Goal: Task Accomplishment & Management: Complete application form

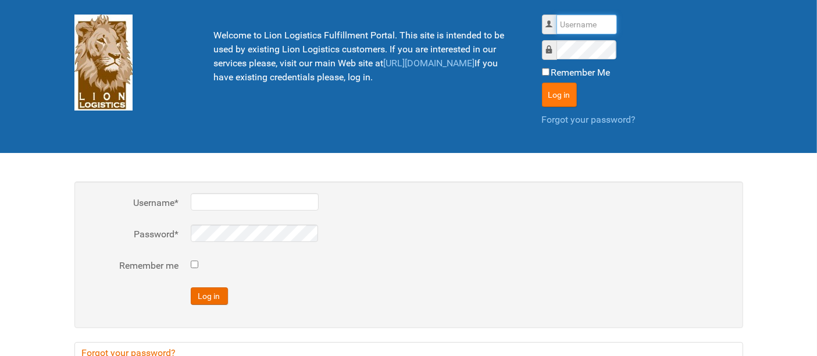
type input "al"
click at [560, 100] on button "Log in" at bounding box center [559, 95] width 35 height 24
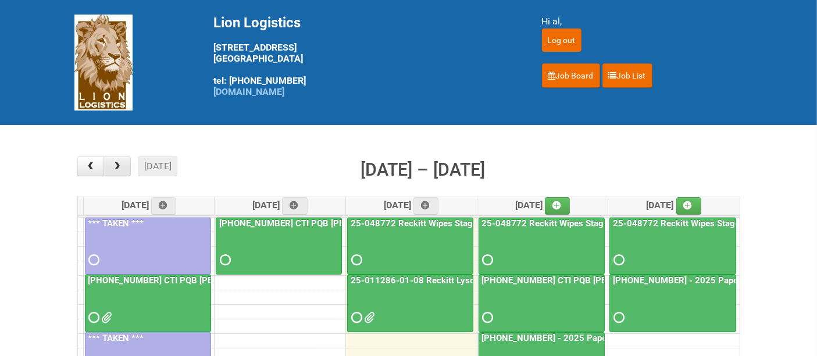
click at [109, 167] on button "button" at bounding box center [117, 167] width 27 height 20
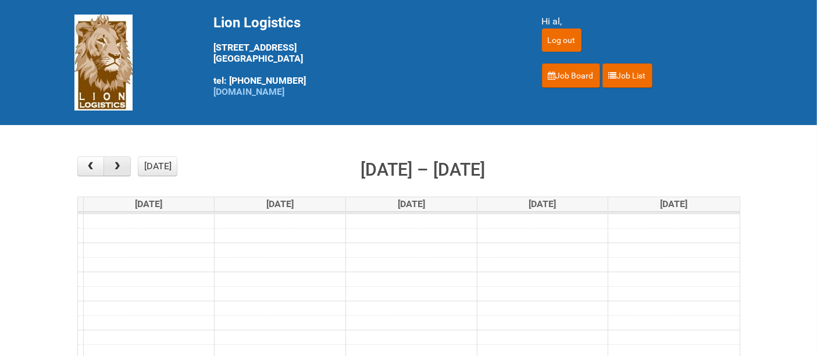
click at [109, 167] on button "button" at bounding box center [117, 167] width 27 height 20
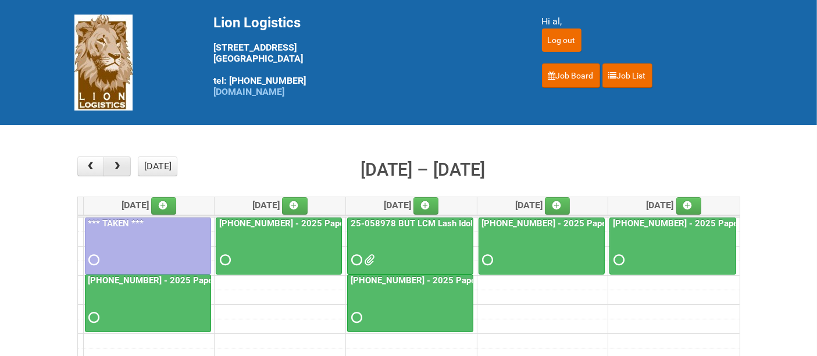
click at [109, 167] on button "button" at bounding box center [117, 167] width 27 height 20
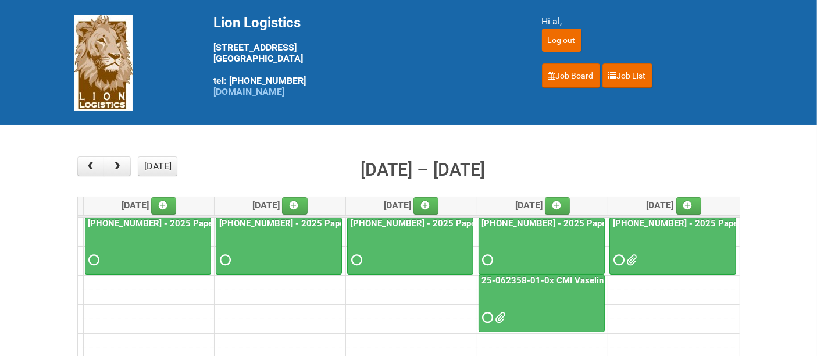
click at [689, 244] on div at bounding box center [673, 250] width 125 height 38
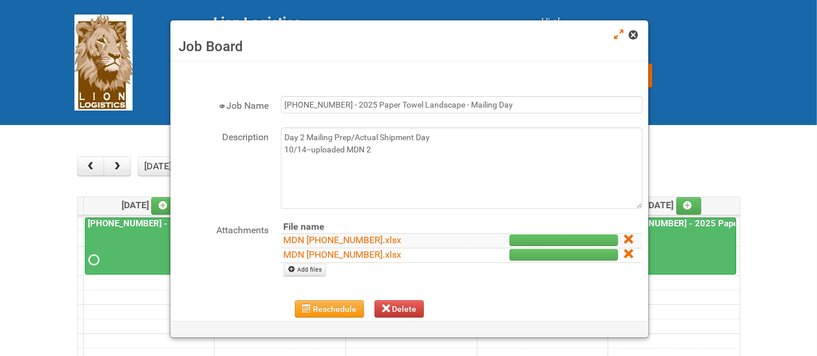
click at [638, 41] on link at bounding box center [634, 36] width 10 height 14
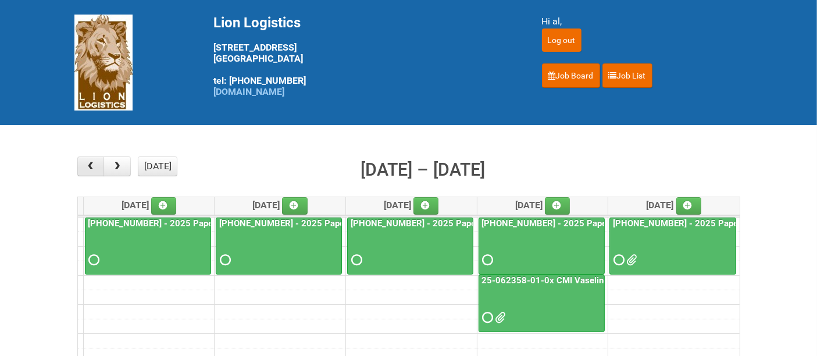
click at [95, 169] on span "button" at bounding box center [90, 166] width 11 height 9
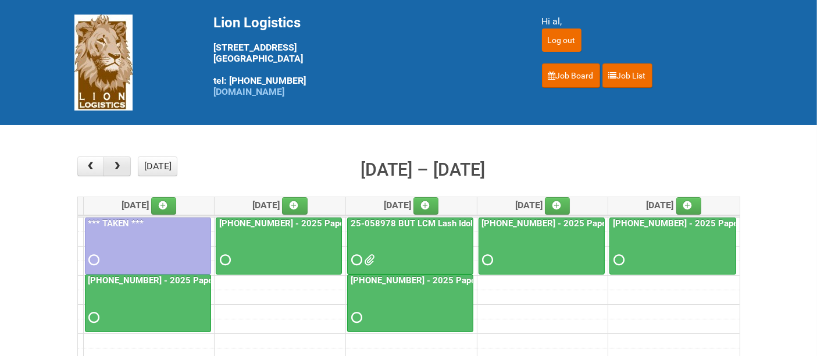
click at [113, 169] on span "button" at bounding box center [117, 166] width 11 height 9
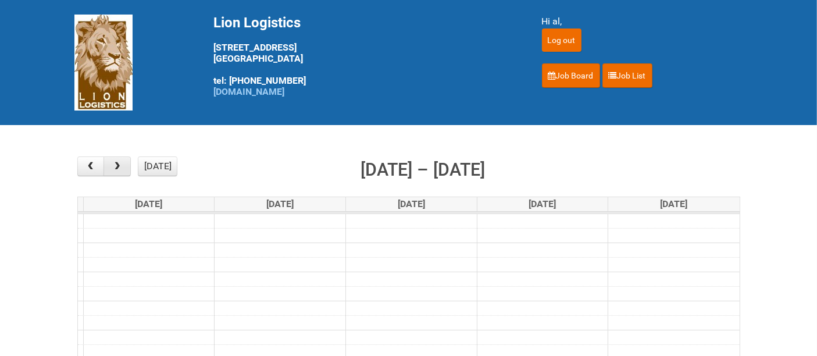
click at [113, 169] on span "button" at bounding box center [117, 166] width 11 height 9
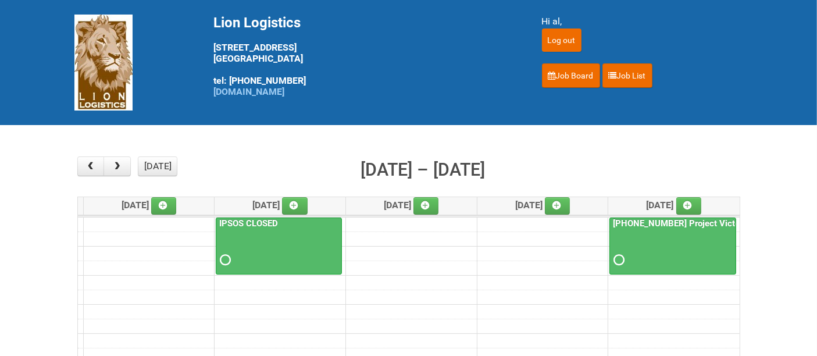
click at [76, 165] on div "× ■ - My Jobs ■ - Other Jobs Add [DATE] month week [DATE] – [DATE] [DATE] [DATE…" at bounding box center [408, 363] width 669 height 418
click at [87, 170] on span "button" at bounding box center [90, 166] width 11 height 9
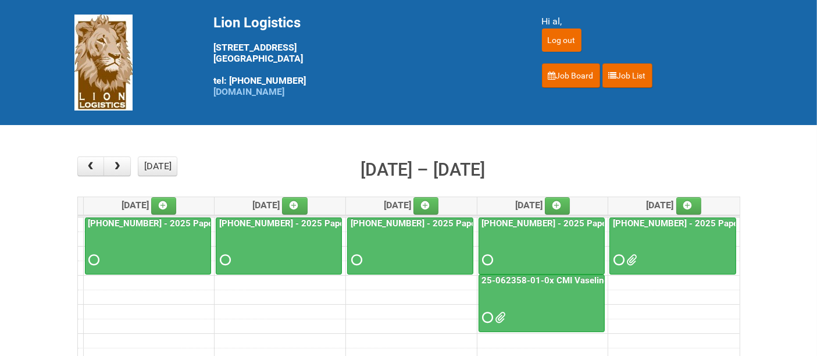
click at [666, 248] on div at bounding box center [673, 250] width 125 height 38
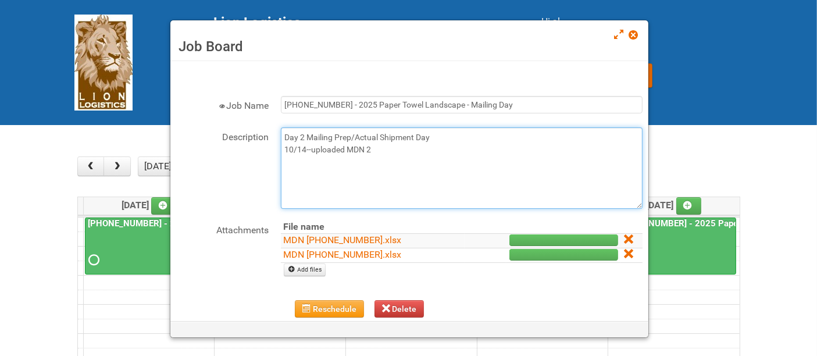
click at [393, 155] on textarea "Day 2 Mailing Prep/Actual Shipment Day 10/14--uploaded MDN 2" at bounding box center [462, 167] width 362 height 81
drag, startPoint x: 424, startPoint y: 161, endPoint x: 282, endPoint y: 168, distance: 141.6
click at [282, 168] on textarea "Day 2 Mailing Prep/Actual Shipment Day 10/14--uploaded MDN 2" at bounding box center [462, 167] width 362 height 81
type textarea "Day 2 Mailing Prep/Actual Shipment Day 10/14--uploaded MDN 2 10/15"
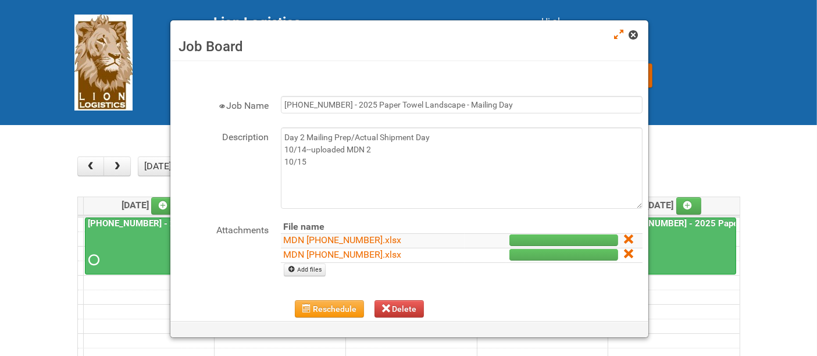
click at [631, 35] on span at bounding box center [633, 35] width 8 height 8
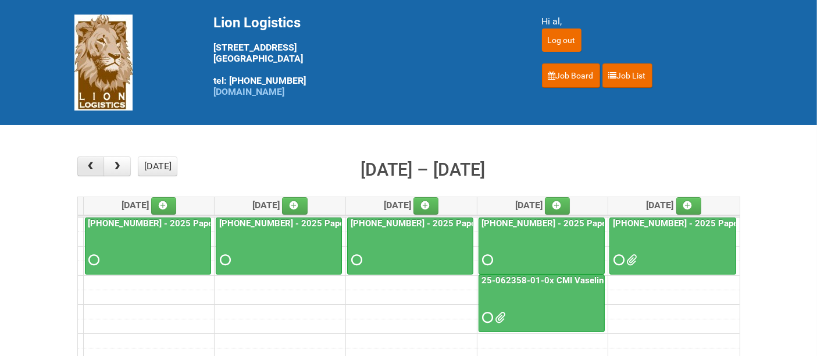
click at [94, 165] on span "button" at bounding box center [90, 166] width 11 height 9
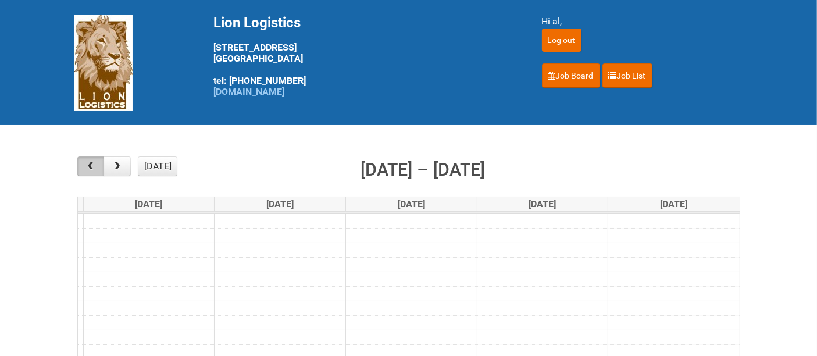
click at [94, 165] on span "button" at bounding box center [90, 166] width 11 height 9
click at [94, 167] on span "button" at bounding box center [90, 166] width 11 height 9
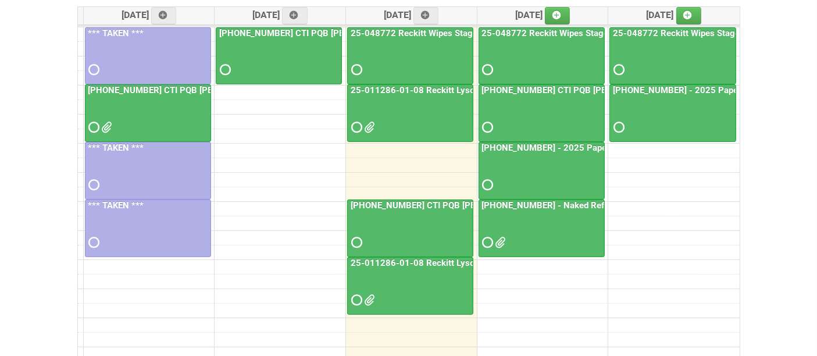
scroll to position [194, 0]
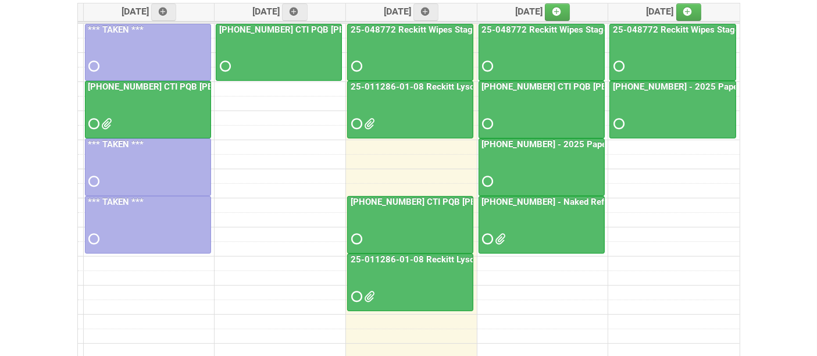
click at [536, 172] on div at bounding box center [542, 171] width 124 height 38
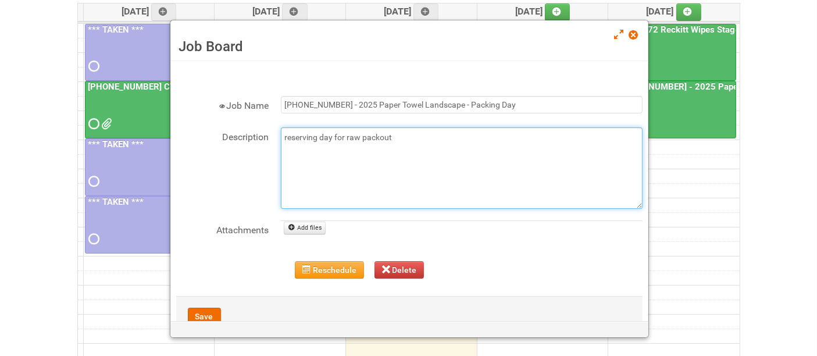
click at [397, 145] on textarea "reserving day for raw packout" at bounding box center [462, 167] width 362 height 81
type textarea "reserving day for raw packout 10/15 - LPF, packing MOR"
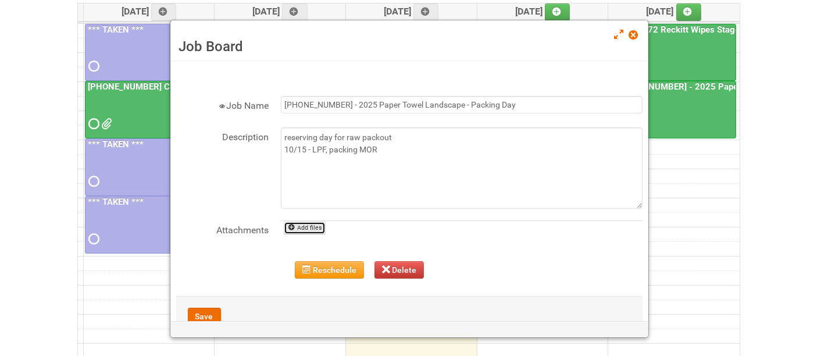
click at [304, 225] on link "Add files" at bounding box center [305, 228] width 42 height 13
type input "C:\fakepath\LPF [PHONE_NUMBER].xlsx"
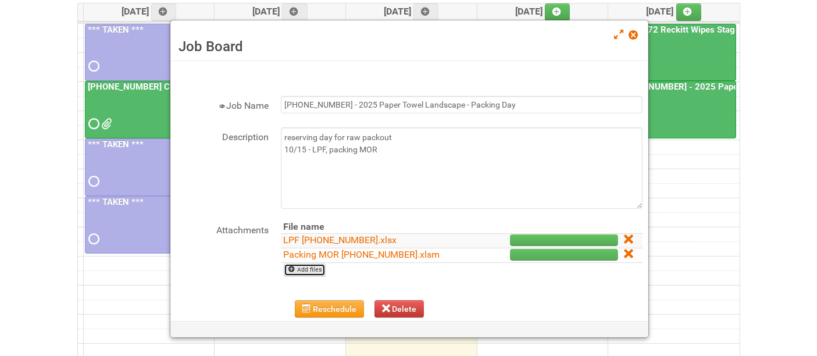
scroll to position [71, 0]
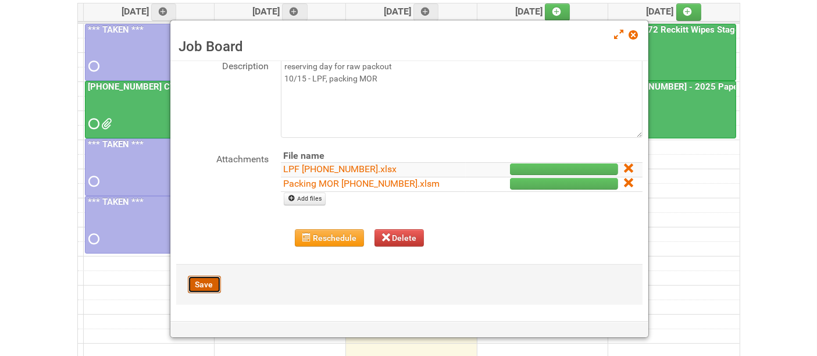
click at [200, 283] on button "Save" at bounding box center [204, 284] width 33 height 17
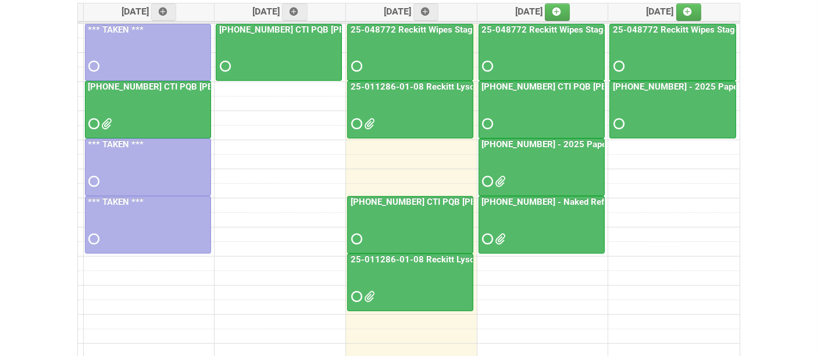
click at [562, 166] on div at bounding box center [542, 171] width 124 height 38
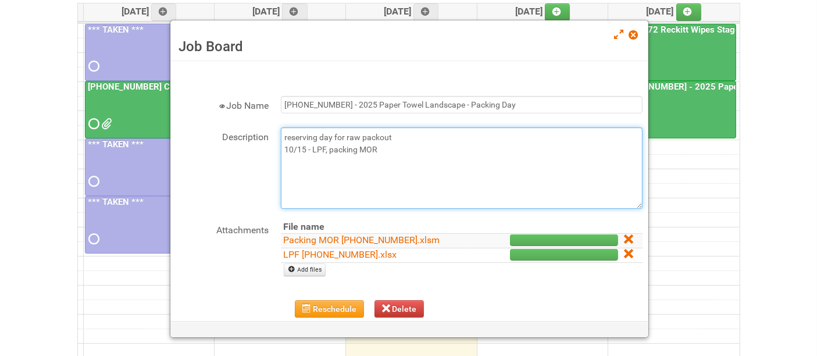
click at [443, 150] on textarea "reserving day for raw packout 10/15 - LPF, packing MOR" at bounding box center [462, 167] width 362 height 81
type textarea "reserving day for raw packout 10/15 - LPF, packing MOR 10/15 - product labels"
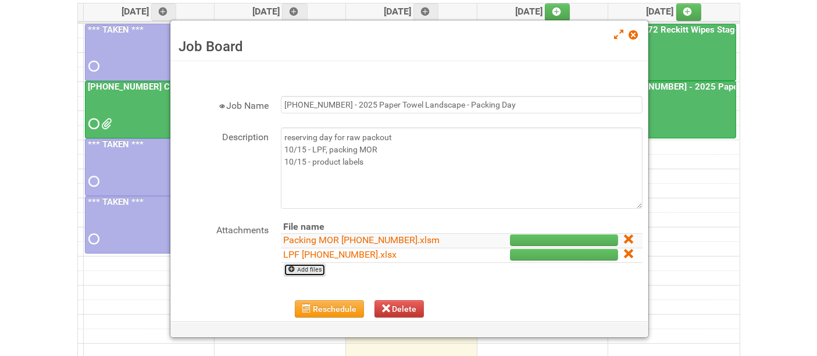
click at [311, 266] on link "Add files" at bounding box center [305, 270] width 42 height 13
type input "C:\fakepath\554.doc"
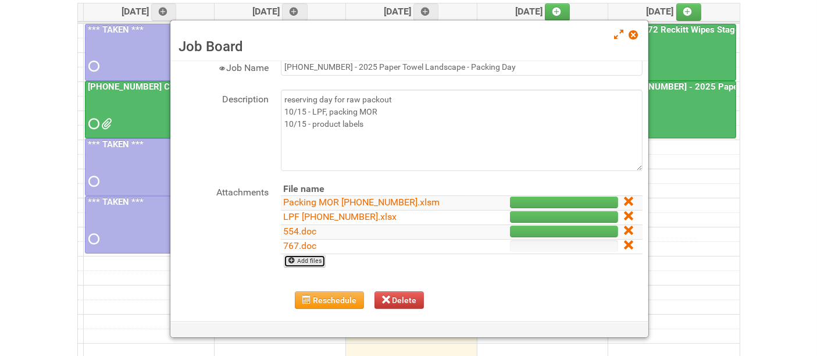
scroll to position [99, 0]
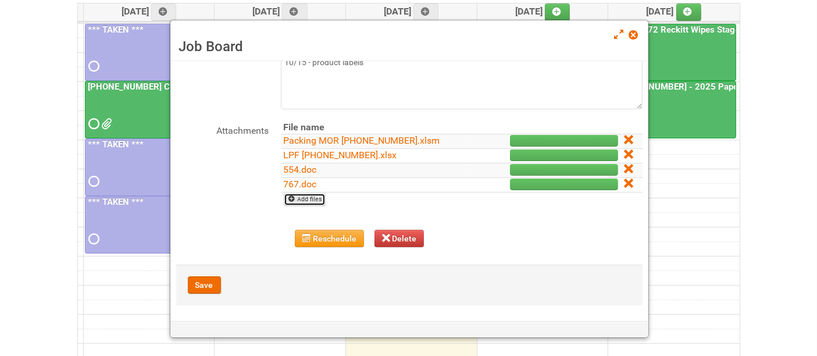
click at [312, 204] on link "Add files" at bounding box center [305, 199] width 42 height 13
type input "C:\fakepath\023.doc"
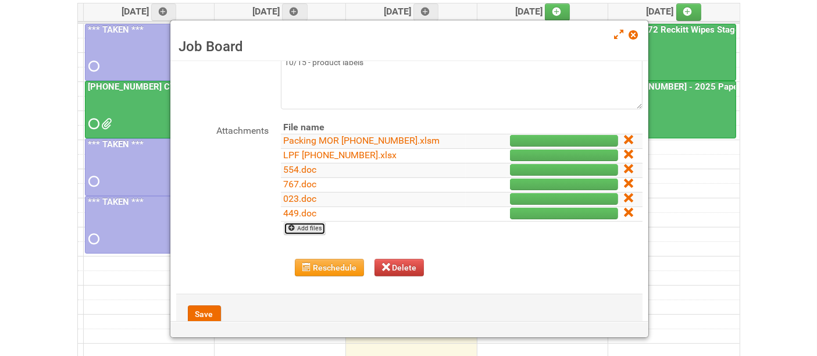
click at [320, 229] on link "Add files" at bounding box center [305, 228] width 42 height 13
type input "C:\fakepath\615.doc"
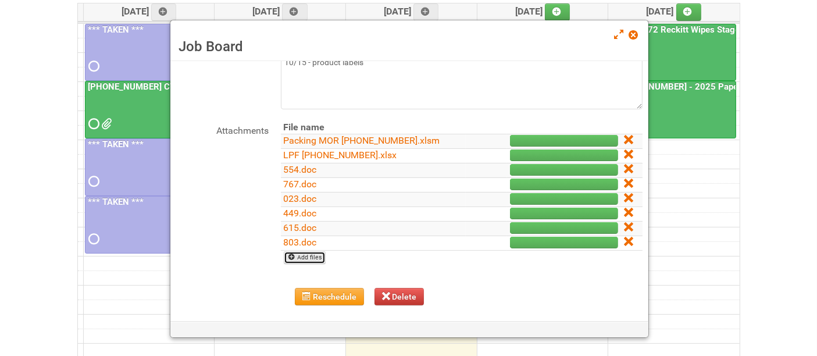
click at [311, 259] on link "Add files" at bounding box center [305, 257] width 42 height 13
type input "C:\fakepath\523.doc"
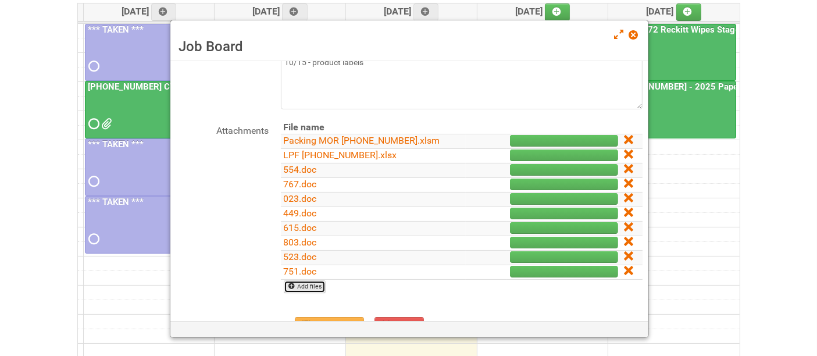
click at [317, 285] on link "Add files" at bounding box center [305, 286] width 42 height 13
type input "C:\fakepath\246.doc"
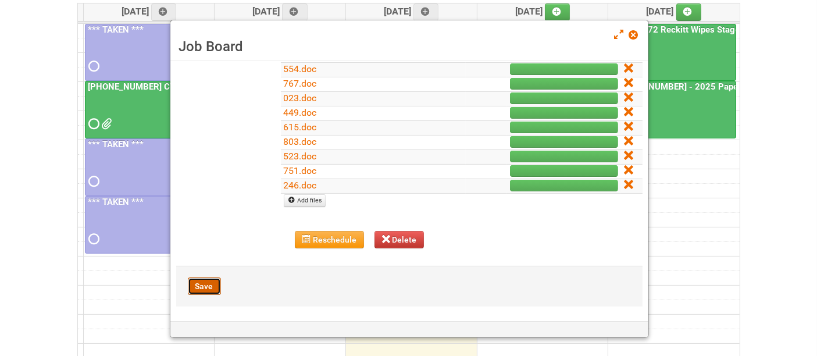
click at [207, 280] on button "Save" at bounding box center [204, 286] width 33 height 17
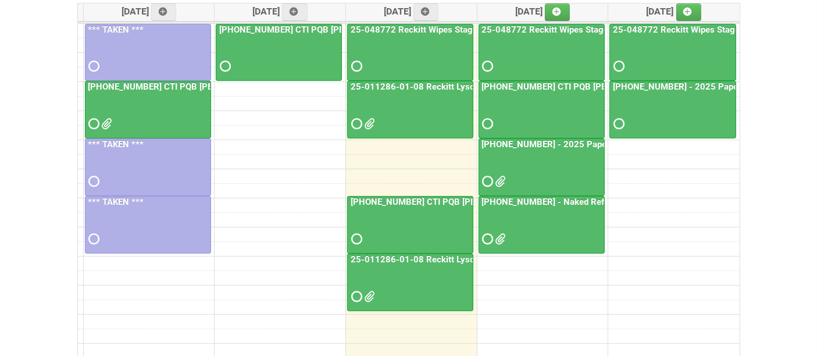
click at [554, 169] on div at bounding box center [542, 171] width 124 height 38
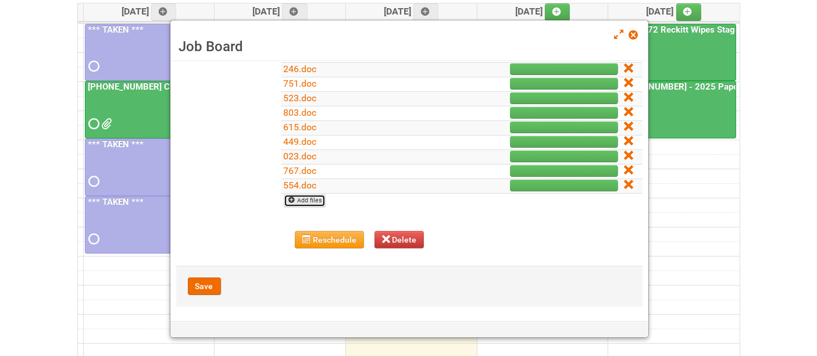
click at [316, 201] on link "Add files" at bounding box center [305, 200] width 42 height 13
type input "C:\fakepath\645.doc"
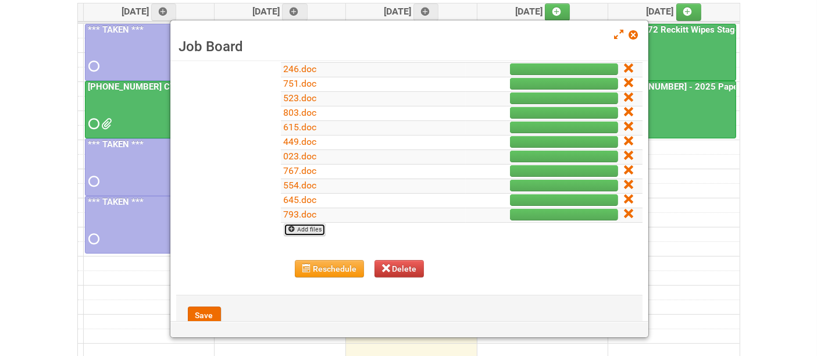
click at [296, 227] on link "Add files" at bounding box center [305, 229] width 42 height 13
type input "C:\fakepath\334.doc"
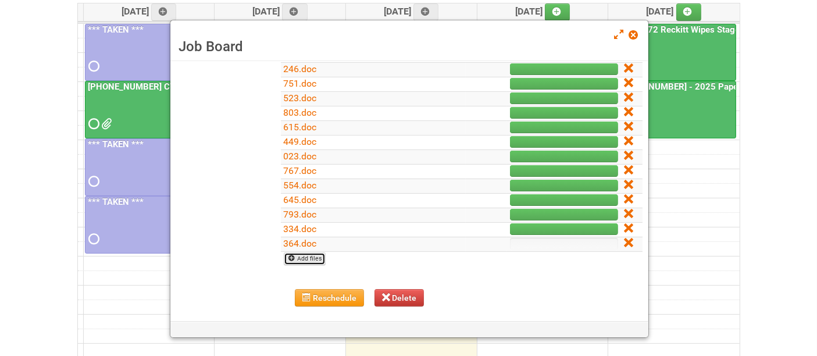
scroll to position [257, 0]
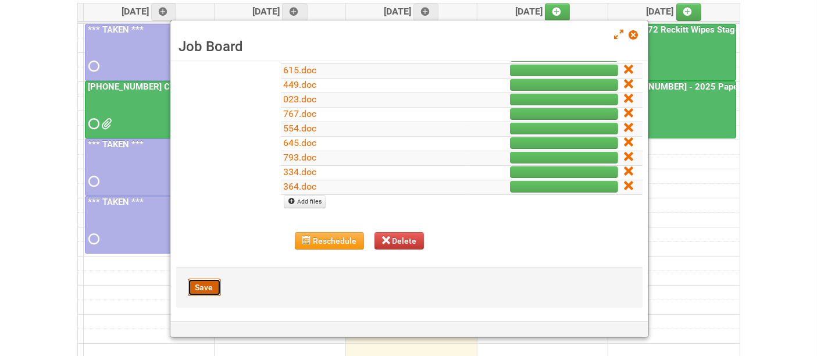
click at [205, 281] on button "Save" at bounding box center [204, 287] width 33 height 17
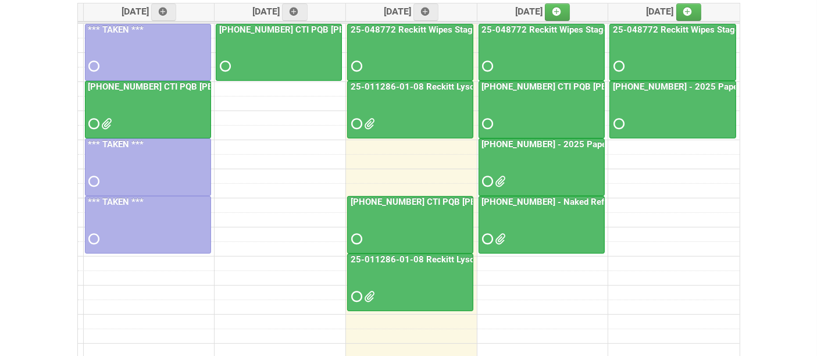
click at [660, 113] on div at bounding box center [673, 114] width 125 height 38
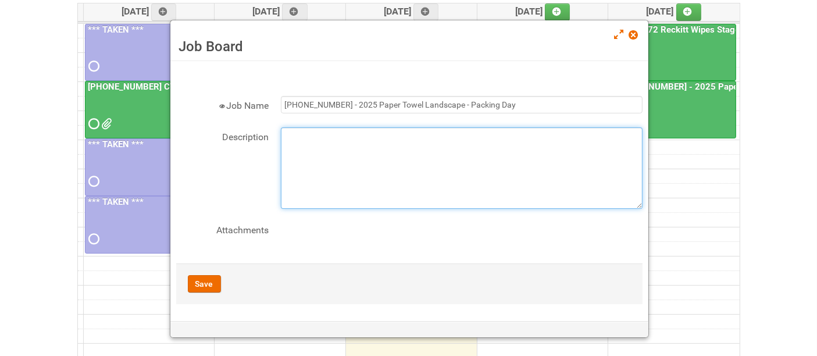
click at [389, 147] on textarea "Description" at bounding box center [462, 167] width 362 height 81
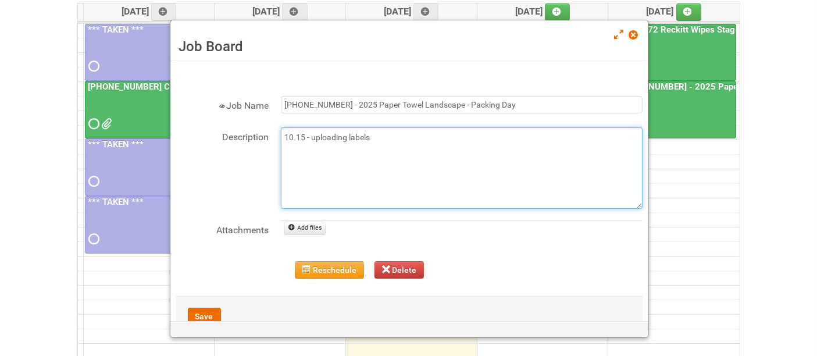
type textarea "10.15 - uploading labels"
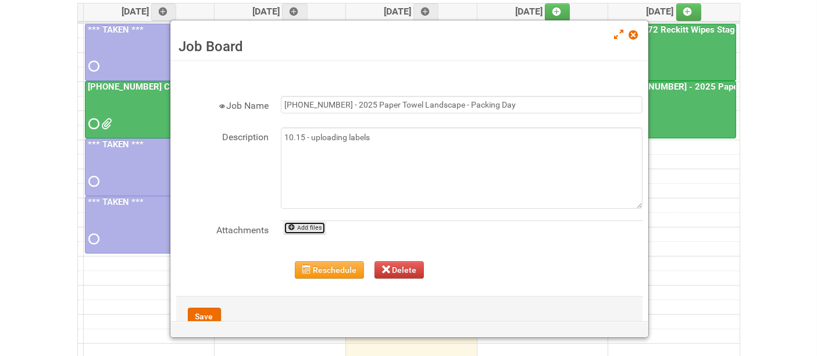
click at [318, 222] on link "Add files" at bounding box center [305, 228] width 42 height 13
type input "C:\fakepath\164.doc"
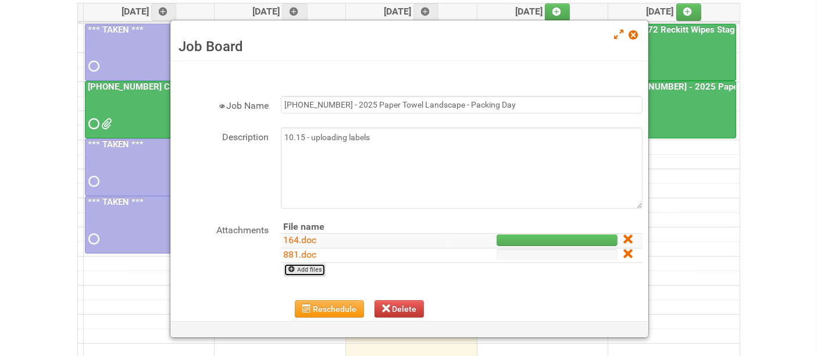
click at [298, 269] on link "Add files" at bounding box center [305, 270] width 42 height 13
type input "C:\fakepath\154.doc"
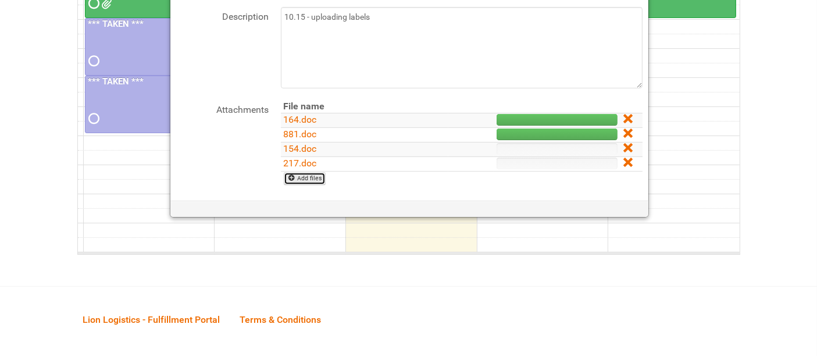
scroll to position [323, 0]
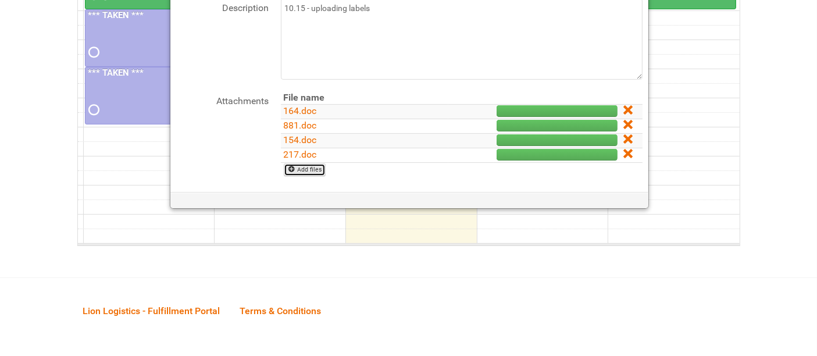
click at [304, 173] on link "Add files" at bounding box center [305, 169] width 42 height 13
type input "C:\fakepath\304.doc"
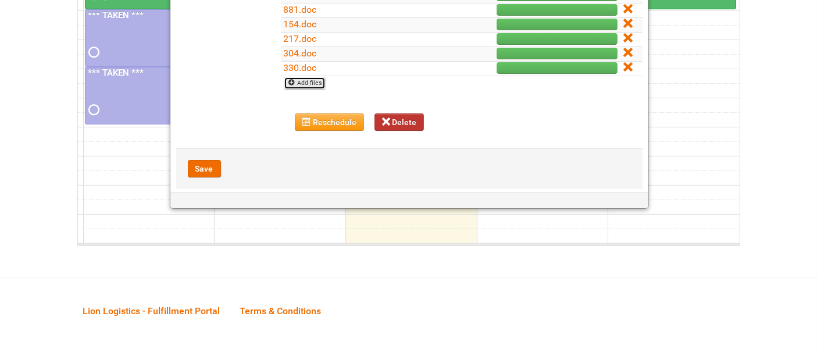
scroll to position [128, 0]
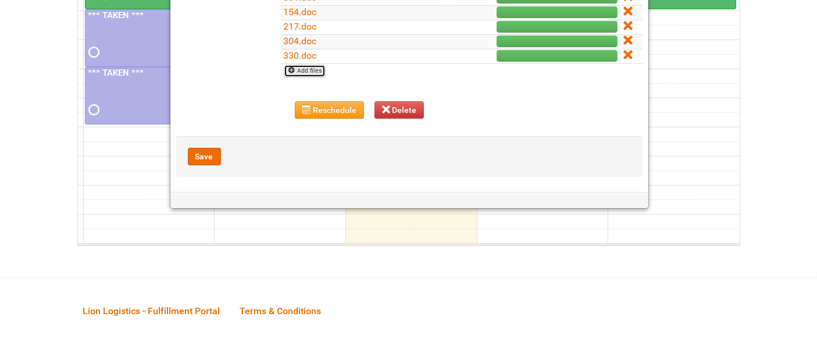
click at [305, 65] on link "Add files" at bounding box center [305, 71] width 42 height 13
type input "C:\fakepath\384.doc"
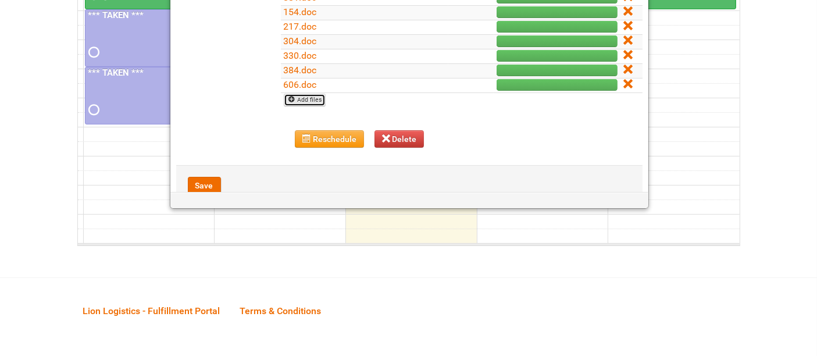
click at [300, 98] on link "Add files" at bounding box center [305, 100] width 42 height 13
type input "C:\fakepath\075.doc"
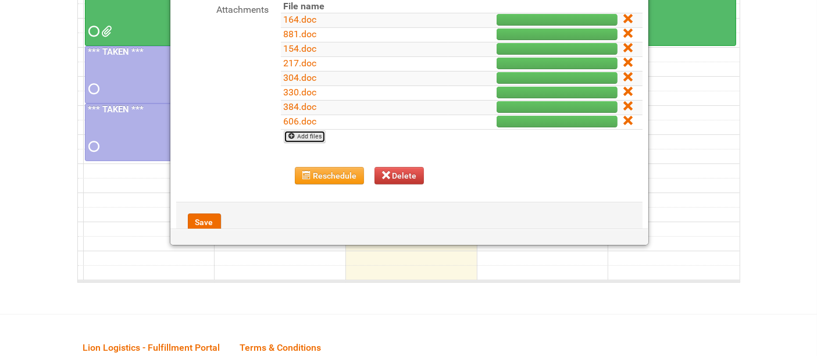
scroll to position [258, 0]
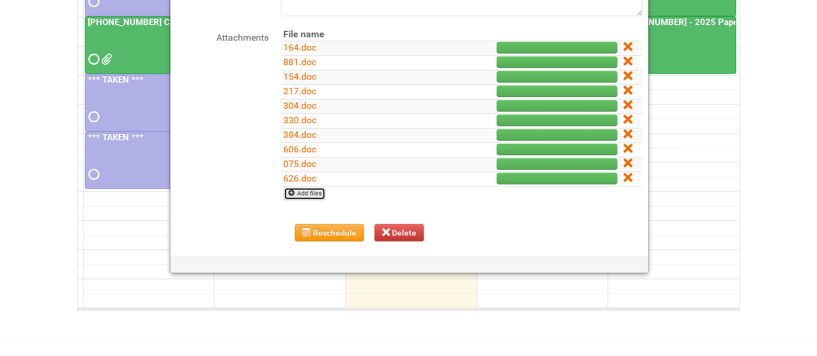
click at [318, 194] on link "Add files" at bounding box center [305, 193] width 42 height 13
type input "C:\fakepath\733.doc"
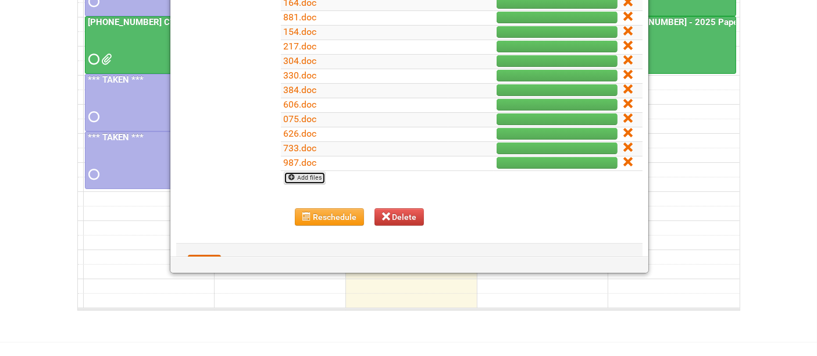
scroll to position [193, 0]
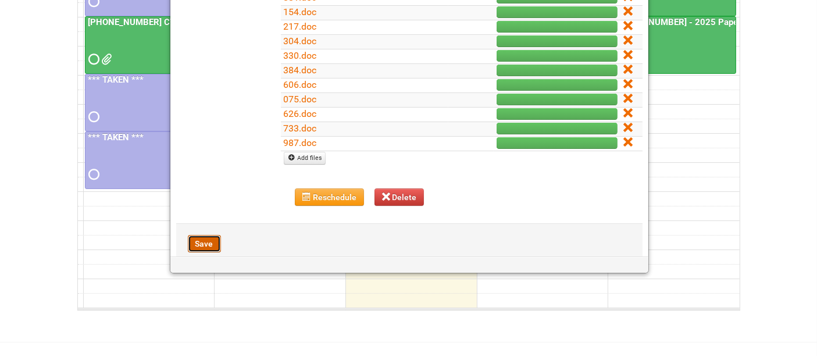
click at [216, 241] on button "Save" at bounding box center [204, 243] width 33 height 17
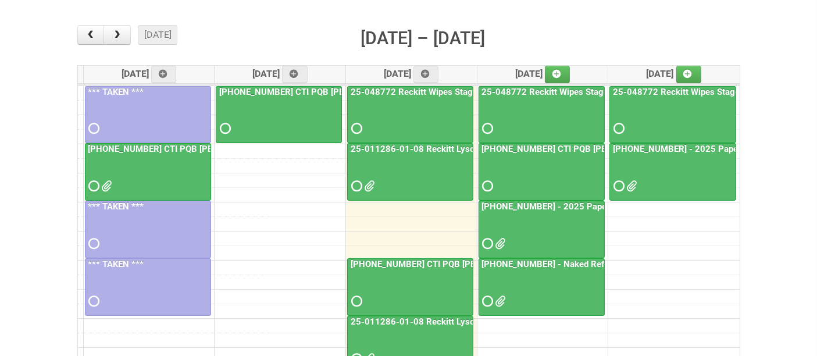
scroll to position [129, 0]
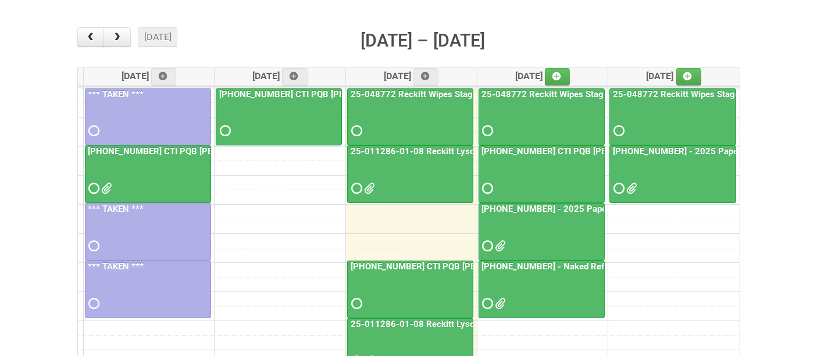
click at [672, 168] on div at bounding box center [673, 178] width 125 height 38
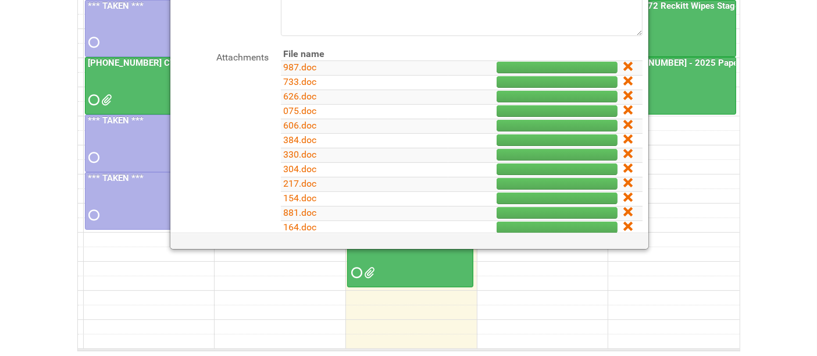
scroll to position [194, 0]
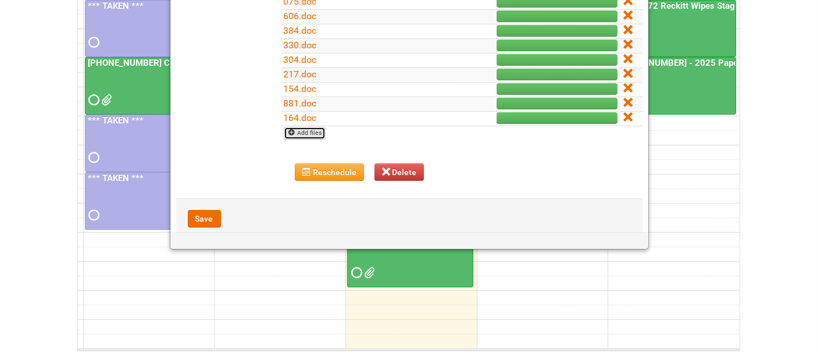
click at [322, 130] on link "Add files" at bounding box center [305, 133] width 42 height 13
type input "C:\fakepath\370.doc"
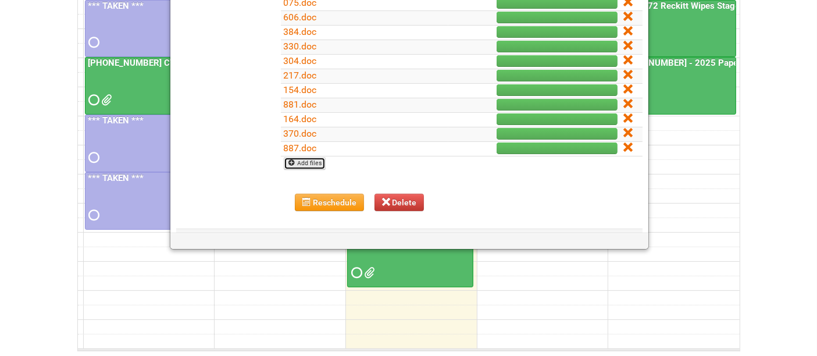
scroll to position [243, 0]
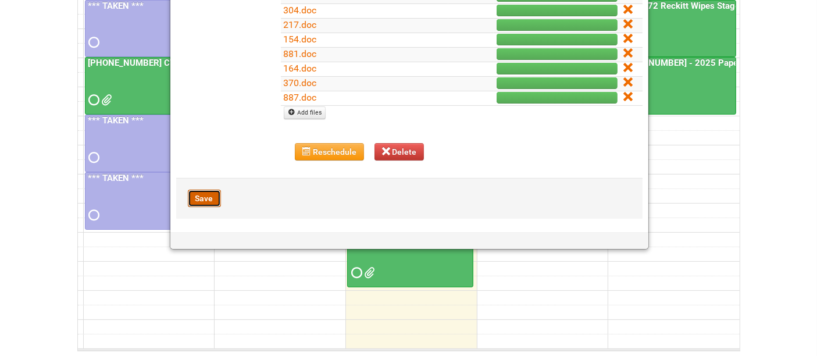
click at [209, 197] on button "Save" at bounding box center [204, 198] width 33 height 17
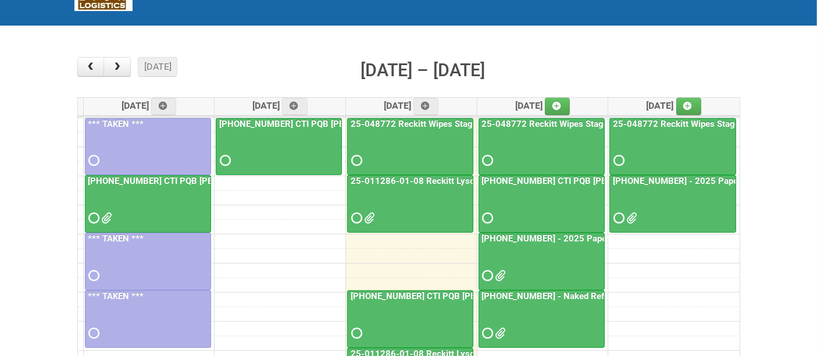
scroll to position [88, 0]
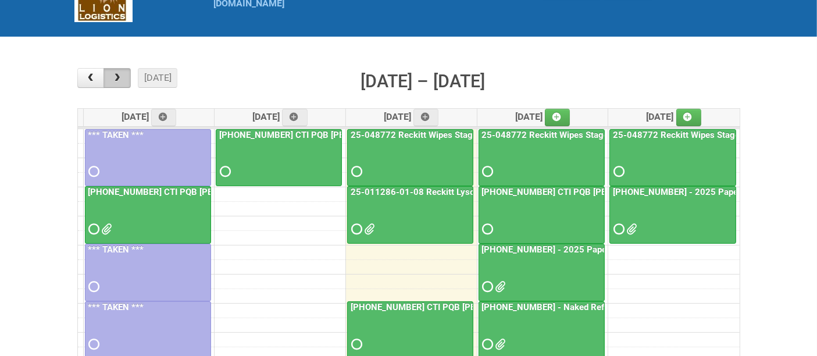
click at [115, 73] on span "button" at bounding box center [117, 77] width 11 height 9
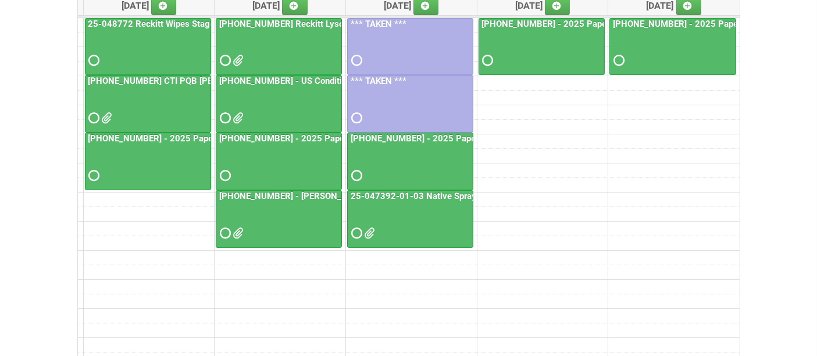
scroll to position [218, 0]
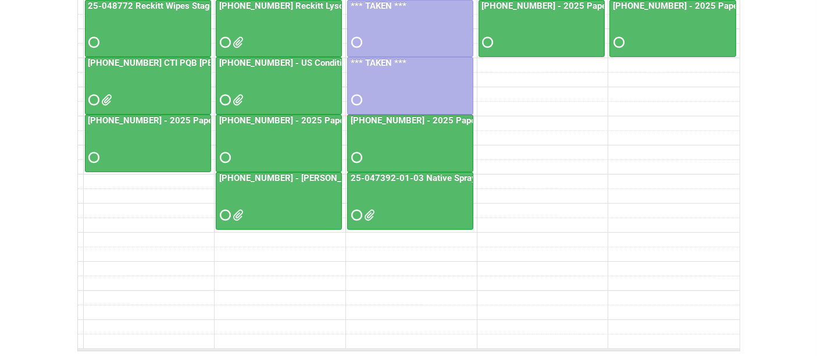
click at [144, 145] on div at bounding box center [148, 148] width 124 height 38
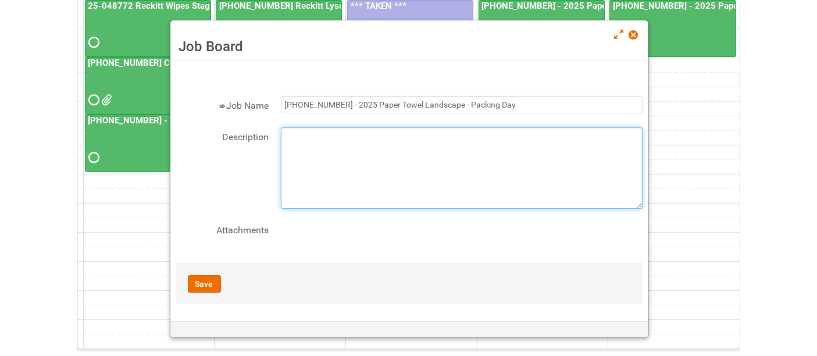
click at [410, 144] on textarea "Description" at bounding box center [462, 167] width 362 height 81
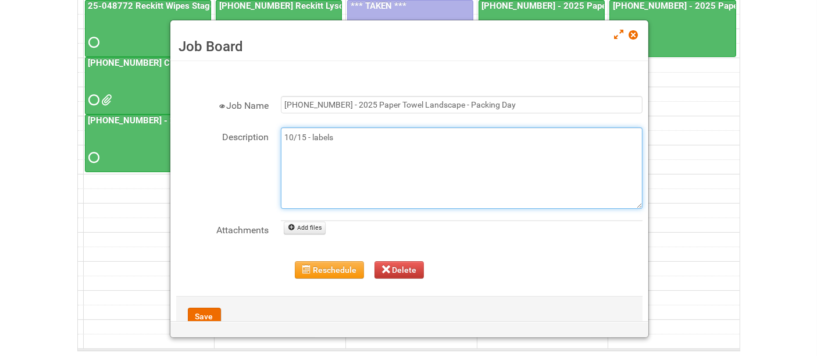
type textarea "10/15 - labels"
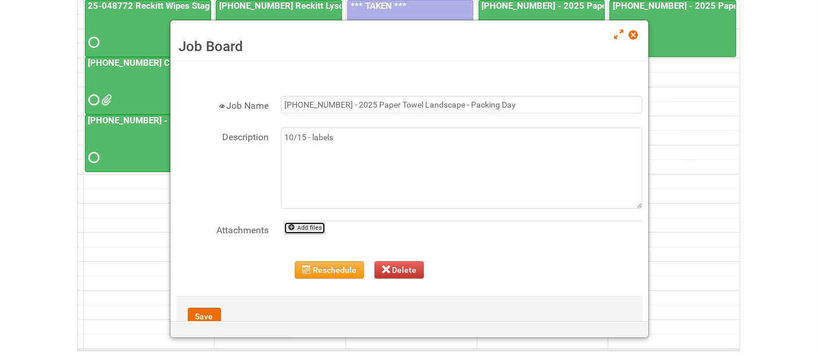
click at [311, 226] on link "Add files" at bounding box center [305, 228] width 42 height 13
type input "C:\fakepath\382.doc"
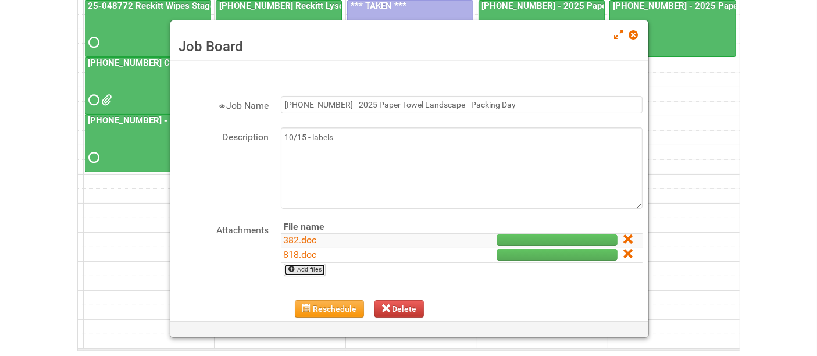
click at [319, 271] on link "Add files" at bounding box center [305, 270] width 42 height 13
type input "C:\fakepath\173.doc"
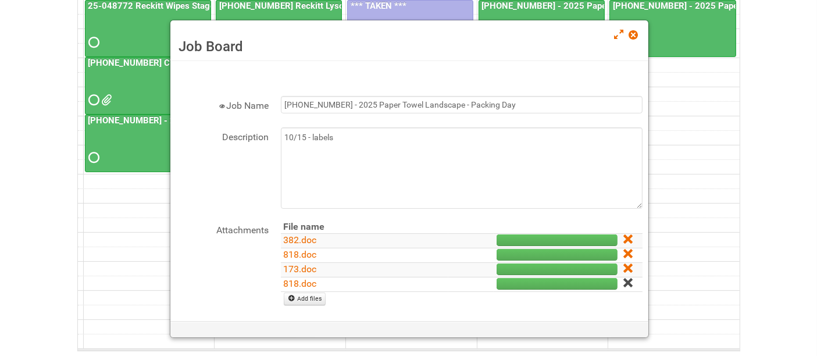
click at [624, 283] on icon at bounding box center [628, 283] width 8 height 8
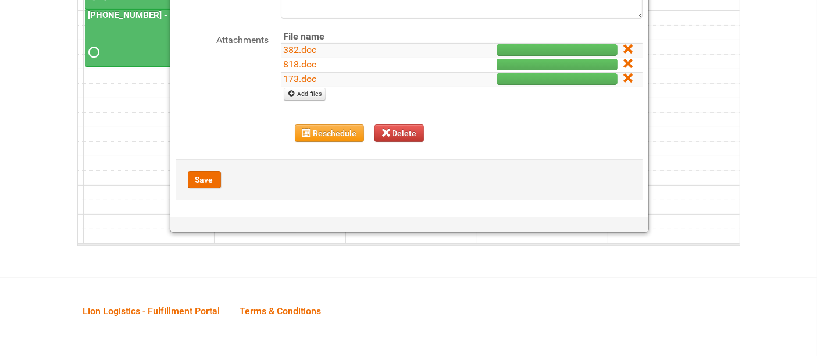
scroll to position [20, 0]
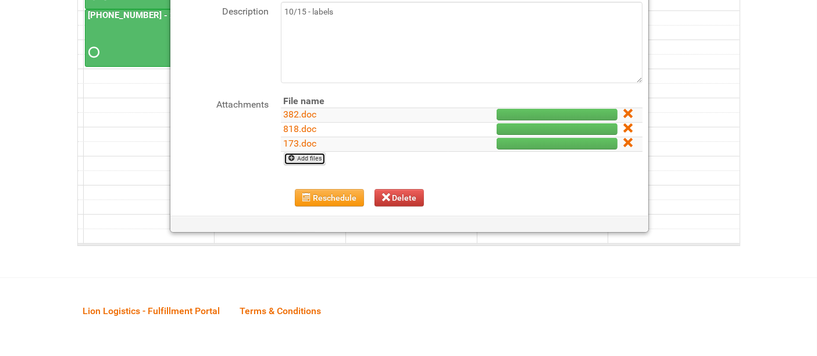
click at [315, 158] on link "Add files" at bounding box center [305, 158] width 42 height 13
type input "C:\fakepath\588.doc"
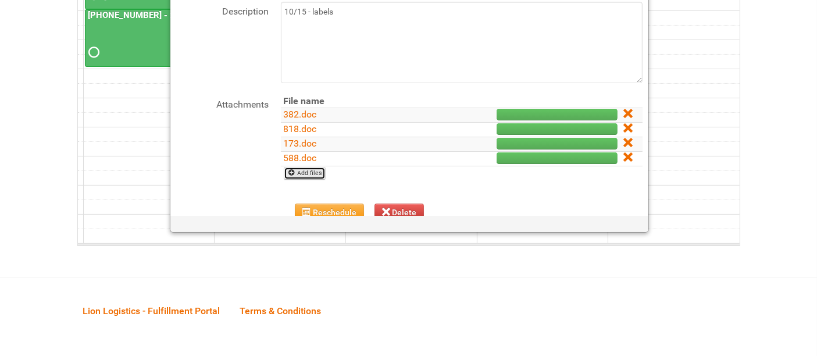
click at [321, 170] on link "Add files" at bounding box center [305, 173] width 42 height 13
type input "C:\fakepath\506.doc"
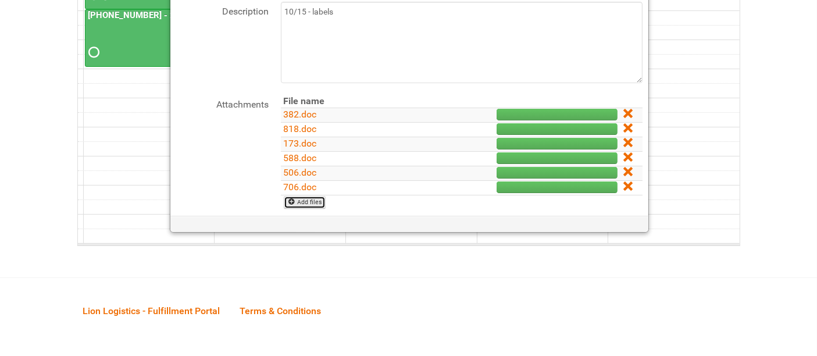
click at [312, 200] on link "Add files" at bounding box center [305, 202] width 42 height 13
type input "C:\fakepath\335.doc"
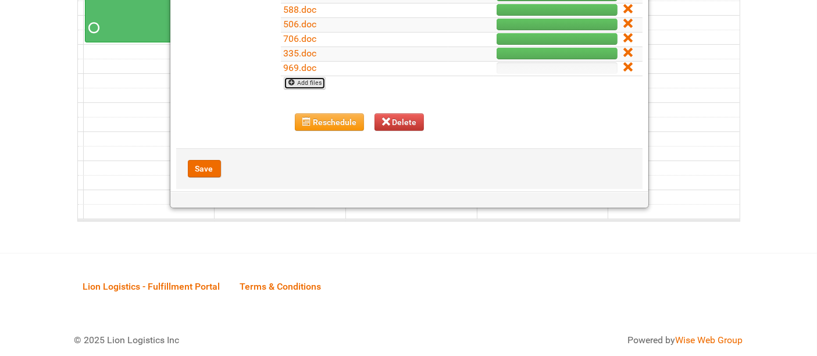
scroll to position [150, 0]
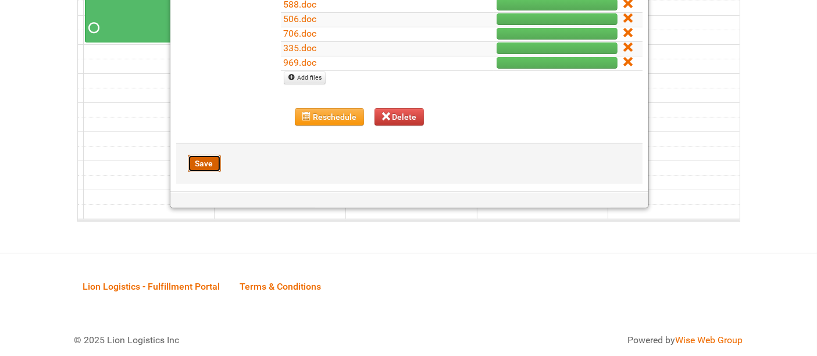
click at [209, 158] on button "Save" at bounding box center [204, 163] width 33 height 17
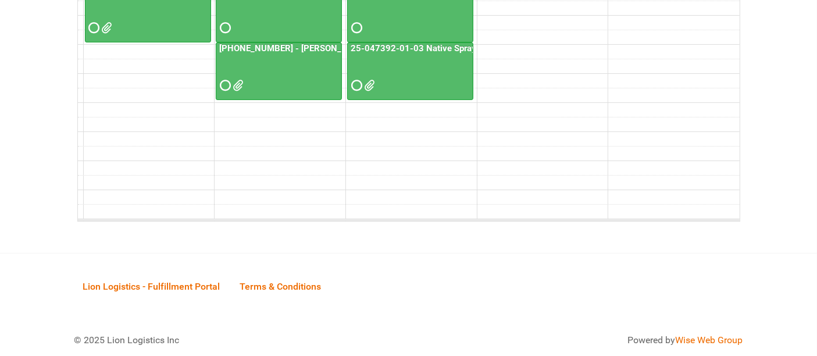
scroll to position [153, 0]
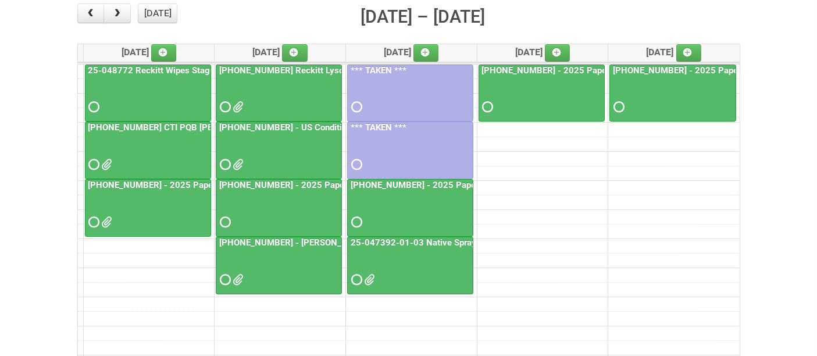
click at [159, 203] on div at bounding box center [148, 212] width 124 height 38
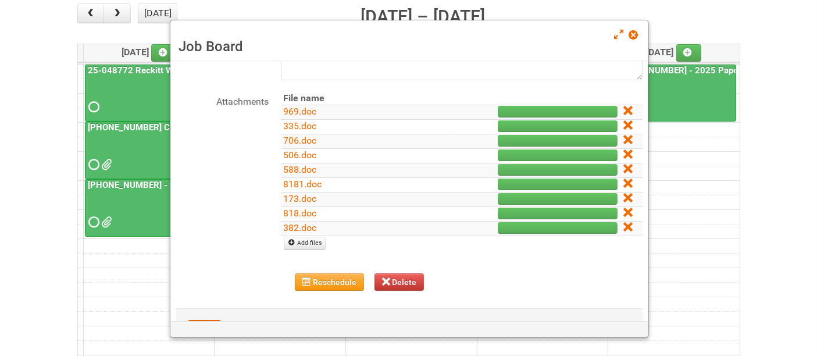
scroll to position [129, 0]
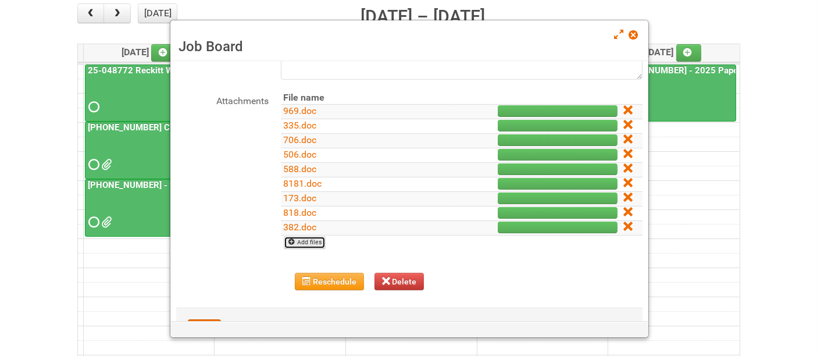
click at [314, 240] on link "Add files" at bounding box center [305, 242] width 42 height 13
type input "C:\fakepath\193.doc"
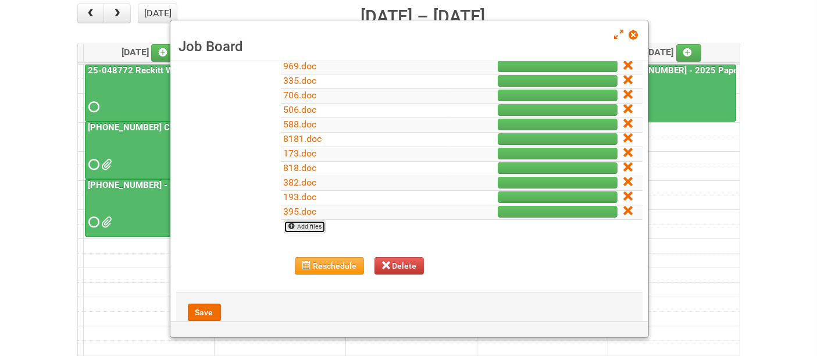
scroll to position [194, 0]
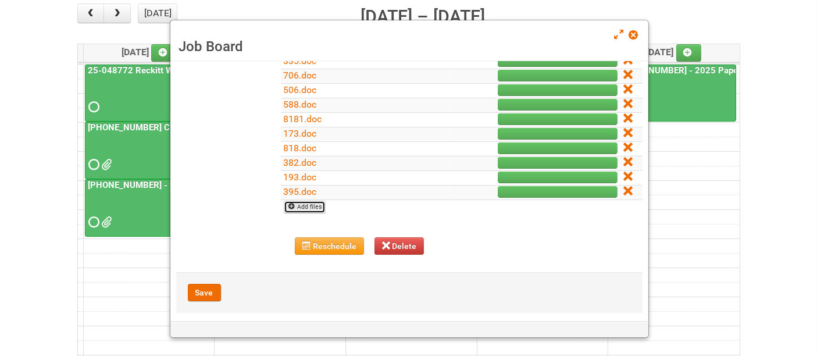
click at [299, 208] on link "Add files" at bounding box center [305, 207] width 42 height 13
click at [304, 205] on link "Add files" at bounding box center [305, 207] width 42 height 13
type input "C:\fakepath\143.doc"
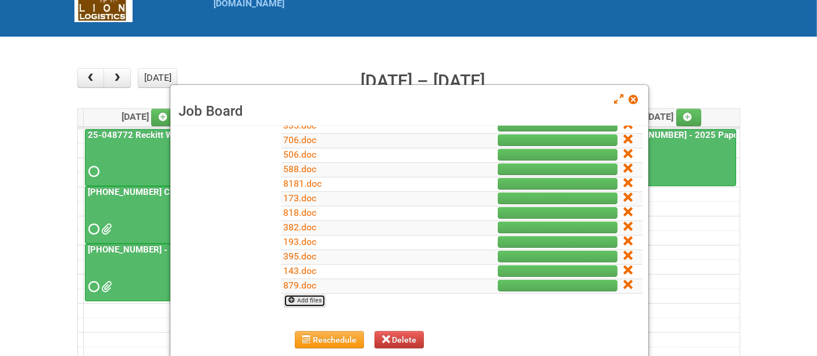
scroll to position [229, 0]
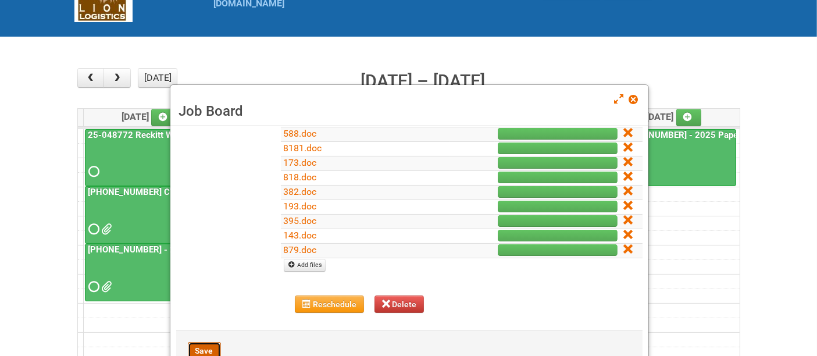
click at [208, 350] on button "Save" at bounding box center [204, 350] width 33 height 17
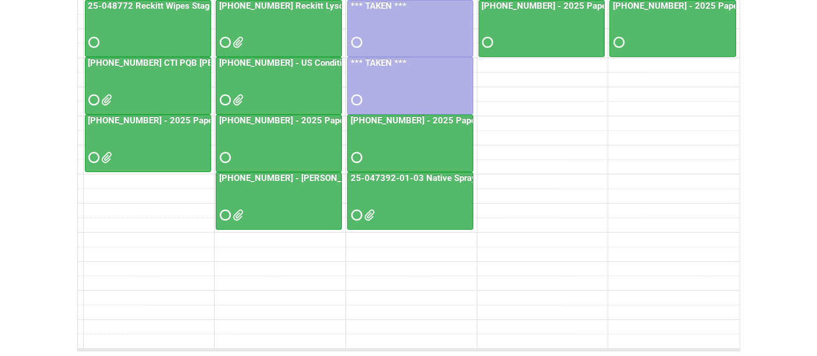
scroll to position [153, 0]
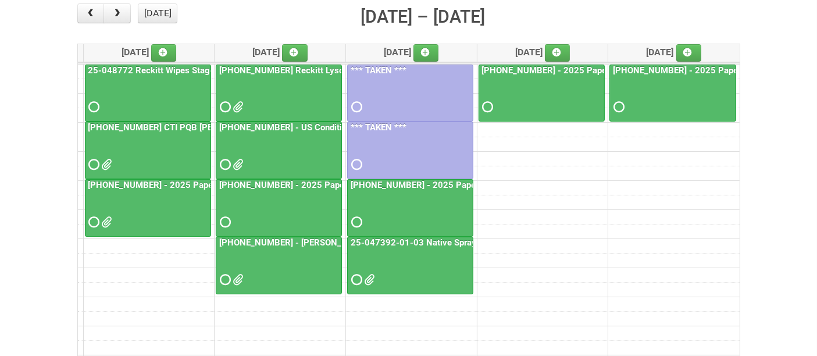
click at [270, 205] on div at bounding box center [279, 212] width 124 height 38
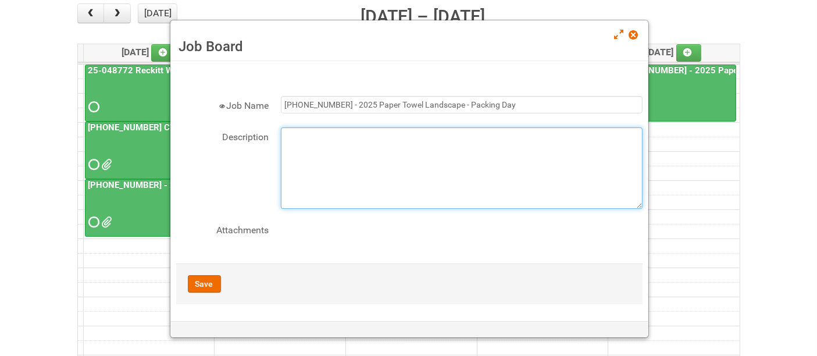
click at [358, 134] on textarea "Description" at bounding box center [462, 167] width 362 height 81
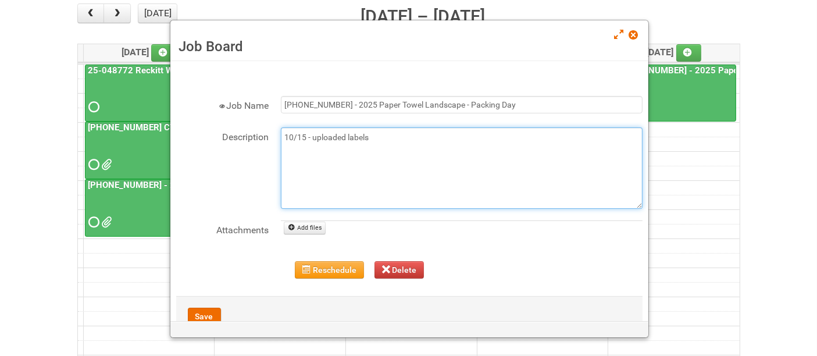
type textarea "10/15 - uploaded labels"
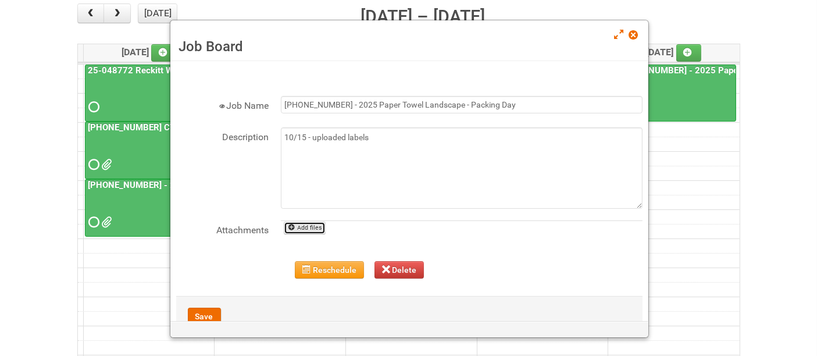
click at [310, 222] on link "Add files" at bounding box center [305, 228] width 42 height 13
type input "C:\fakepath\342.doc"
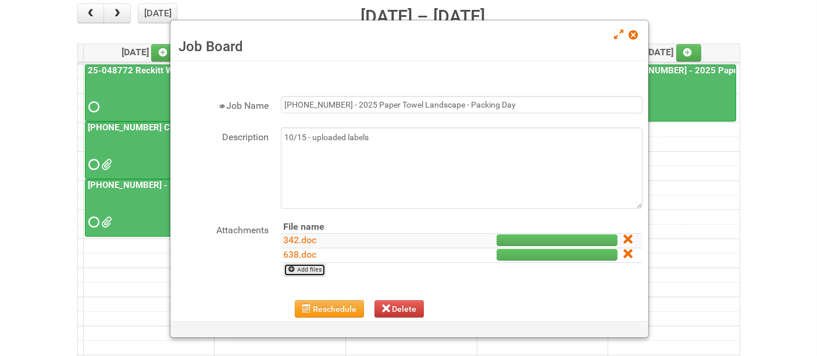
click at [312, 266] on link "Add files" at bounding box center [305, 270] width 42 height 13
type input "C:\fakepath\424.doc"
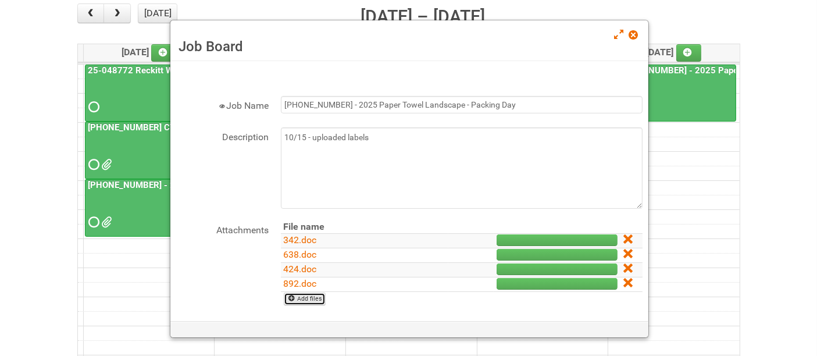
click at [319, 300] on link "Add files" at bounding box center [305, 299] width 42 height 13
type input "C:\fakepath\054.doc"
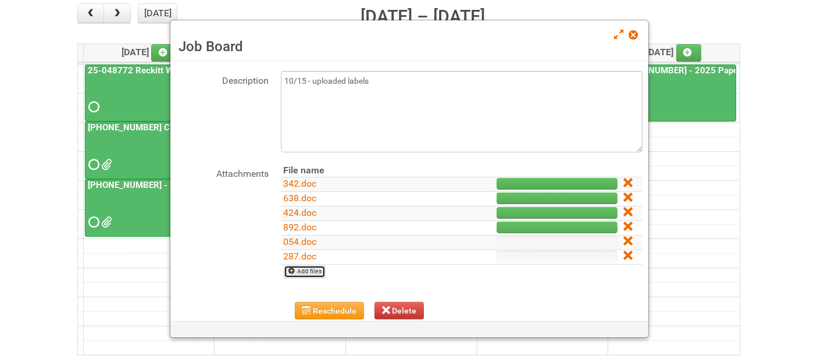
scroll to position [128, 0]
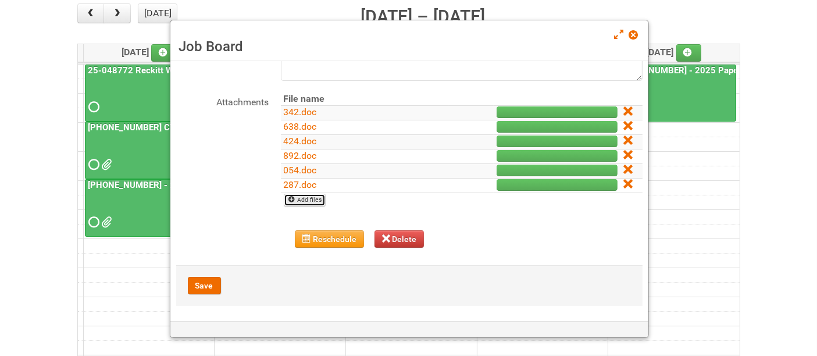
click at [309, 200] on link "Add files" at bounding box center [305, 200] width 42 height 13
type input "C:\fakepath\185.doc"
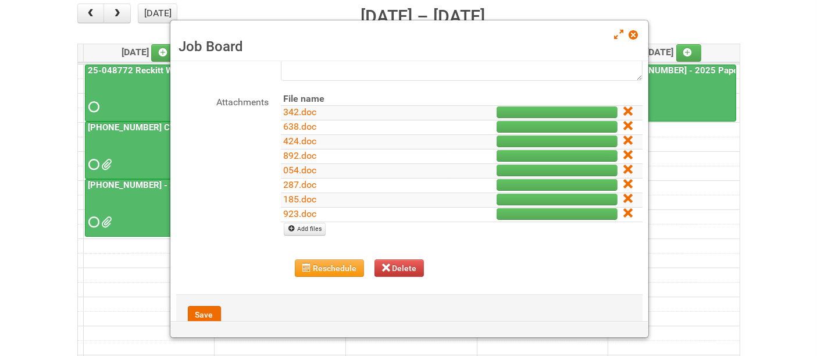
click at [315, 218] on td "923.doc" at bounding box center [365, 215] width 168 height 15
click at [315, 224] on link "Add files" at bounding box center [305, 229] width 42 height 13
type input "C:\fakepath\786.doc"
drag, startPoint x: 350, startPoint y: 38, endPoint x: 309, endPoint y: 38, distance: 41.3
click at [307, 34] on div at bounding box center [408, 178] width 817 height 356
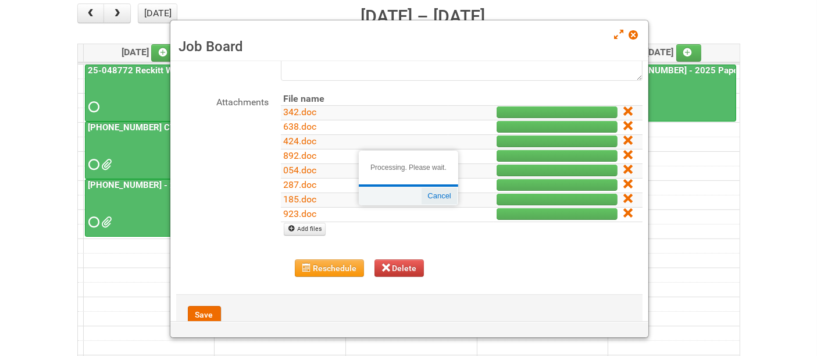
click at [438, 197] on button "Cancel" at bounding box center [439, 196] width 35 height 16
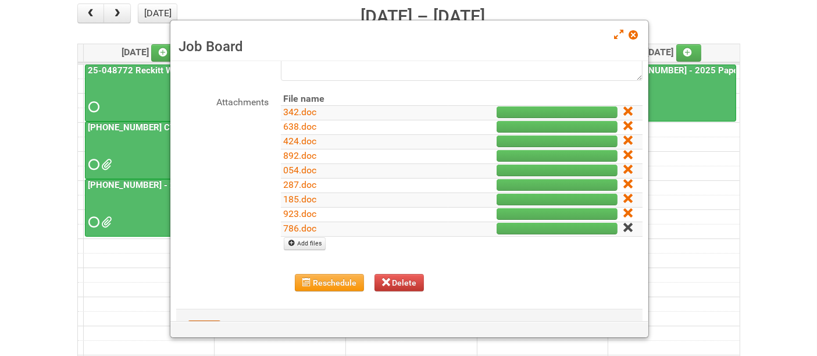
click at [624, 227] on icon at bounding box center [628, 227] width 8 height 8
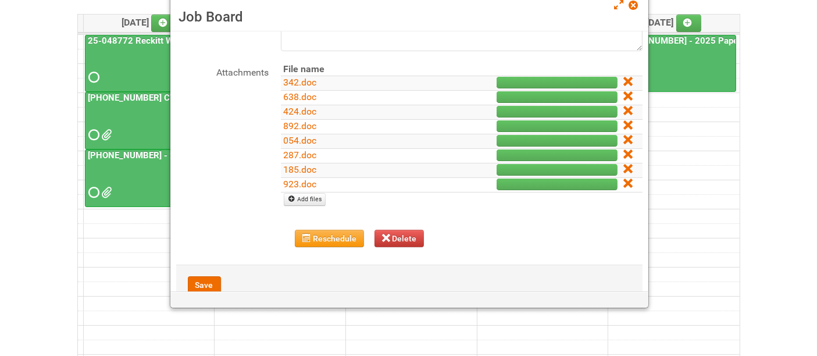
scroll to position [347, 0]
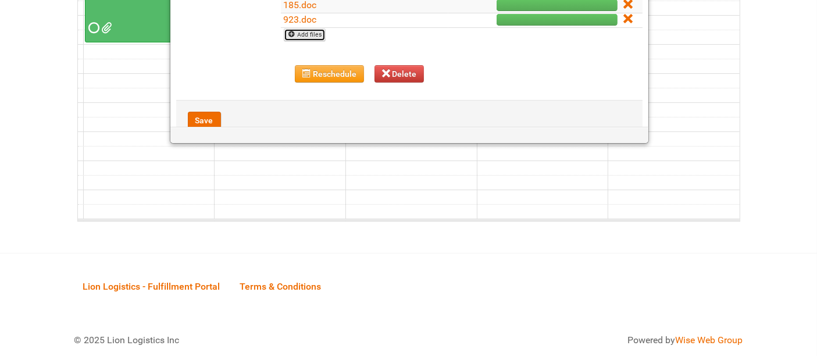
click at [299, 37] on link "Add files" at bounding box center [305, 35] width 42 height 13
type input "C:\fakepath\786.doc"
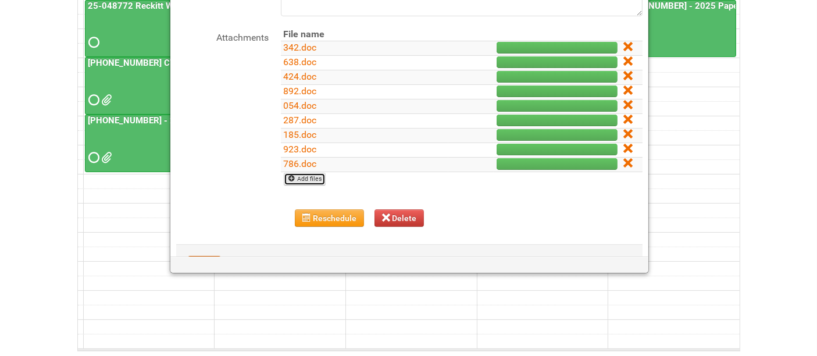
scroll to position [171, 0]
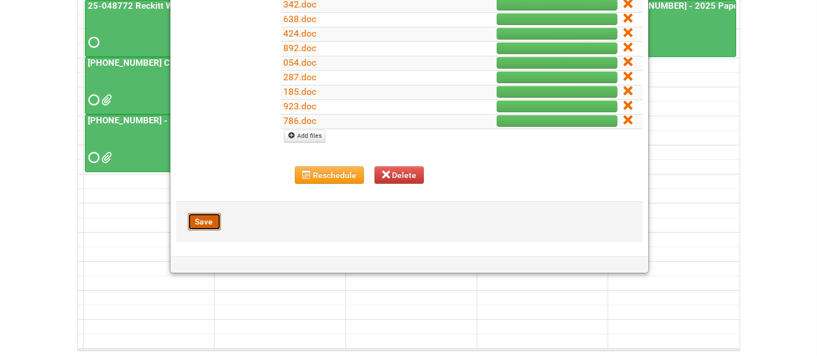
click at [198, 216] on button "Save" at bounding box center [204, 221] width 33 height 17
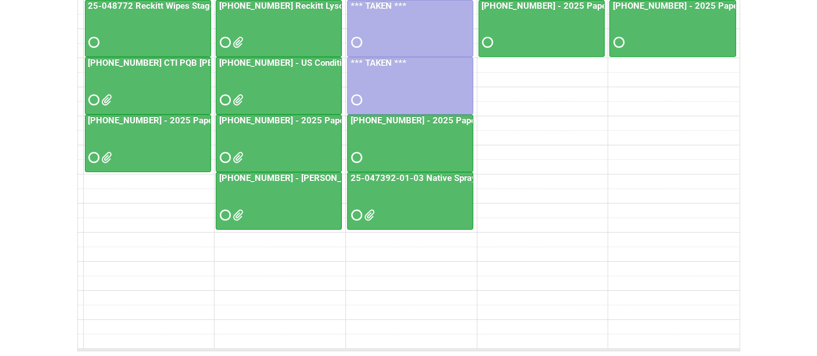
click at [280, 148] on div at bounding box center [279, 148] width 124 height 38
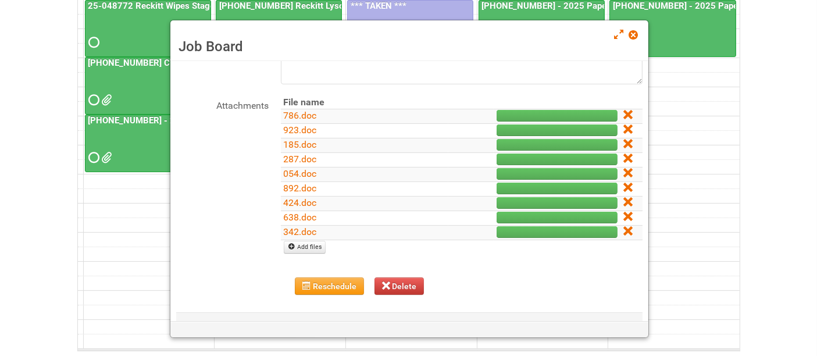
scroll to position [106, 0]
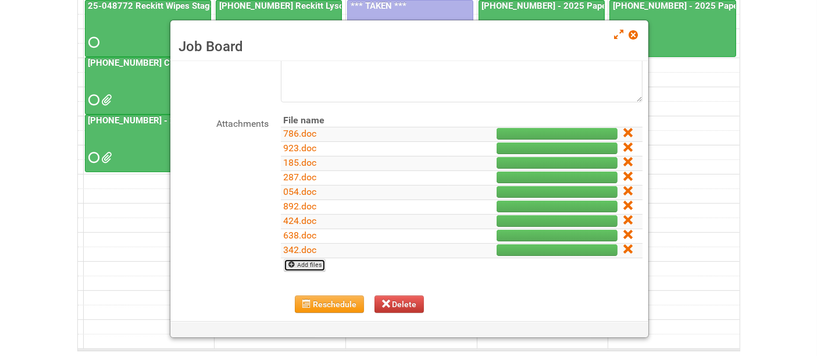
click at [306, 259] on link "Add files" at bounding box center [305, 265] width 42 height 13
type input "C:\fakepath\225.doc"
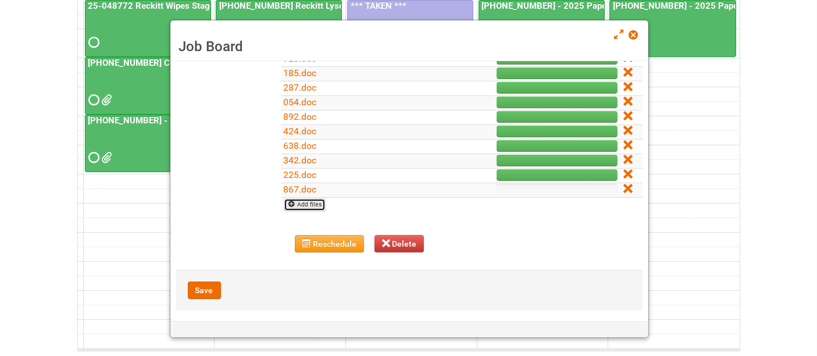
scroll to position [200, 0]
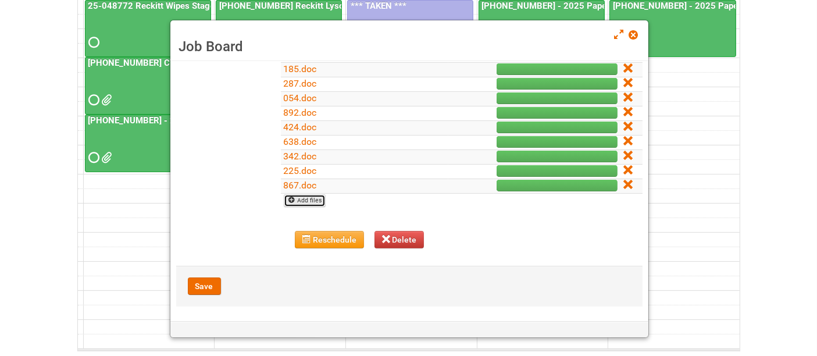
click at [447, 39] on h3 "Job Board" at bounding box center [409, 46] width 461 height 17
click at [311, 200] on link "Add files" at bounding box center [305, 200] width 42 height 13
type input "C:\fakepath\255.doc"
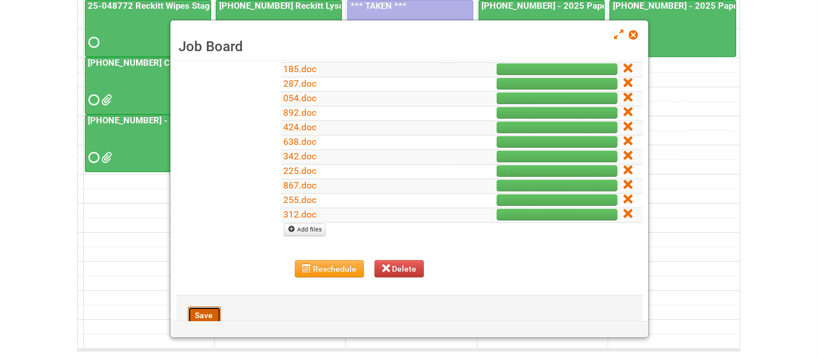
click at [210, 313] on button "Save" at bounding box center [204, 315] width 33 height 17
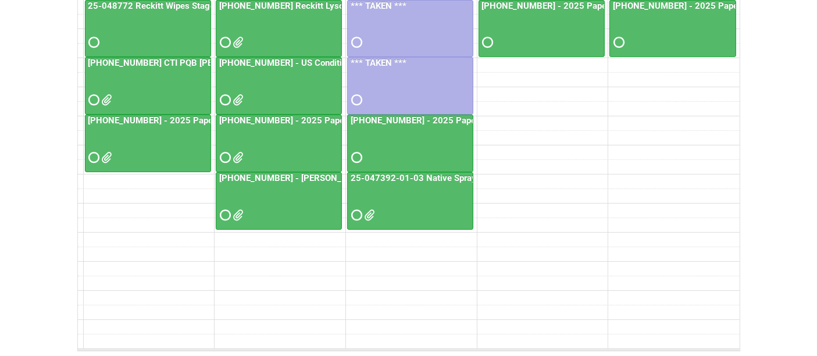
click at [387, 131] on div at bounding box center [410, 148] width 124 height 38
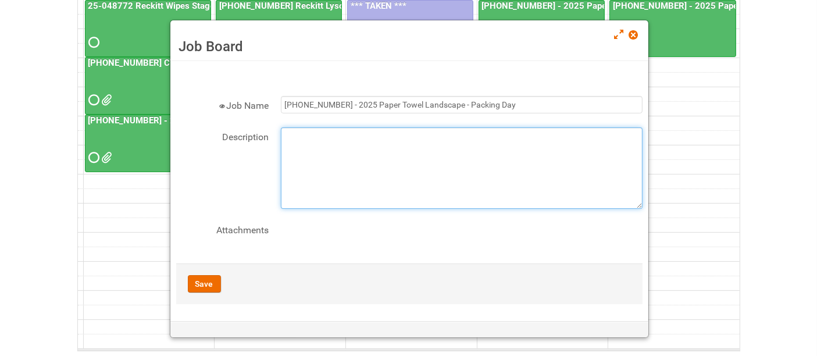
click at [390, 127] on textarea "Description" at bounding box center [462, 167] width 362 height 81
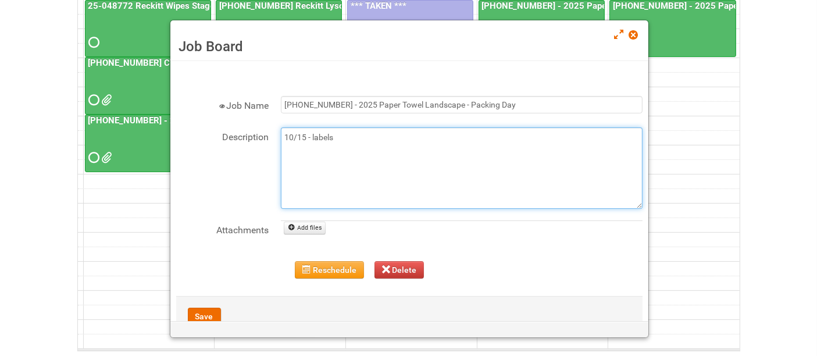
type textarea "10/15 - labels"
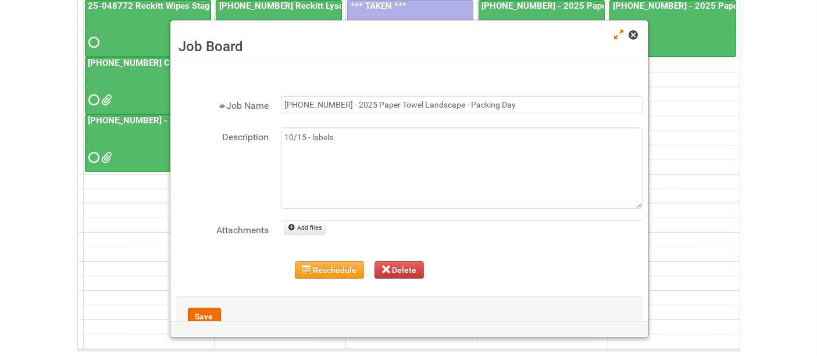
click at [632, 34] on span at bounding box center [633, 35] width 8 height 8
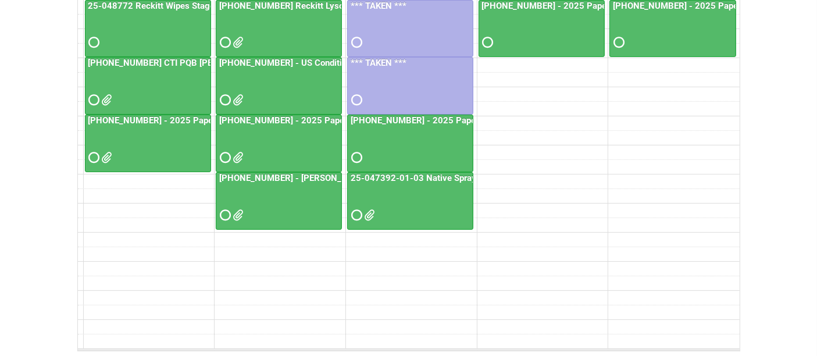
click at [275, 147] on div at bounding box center [279, 148] width 124 height 38
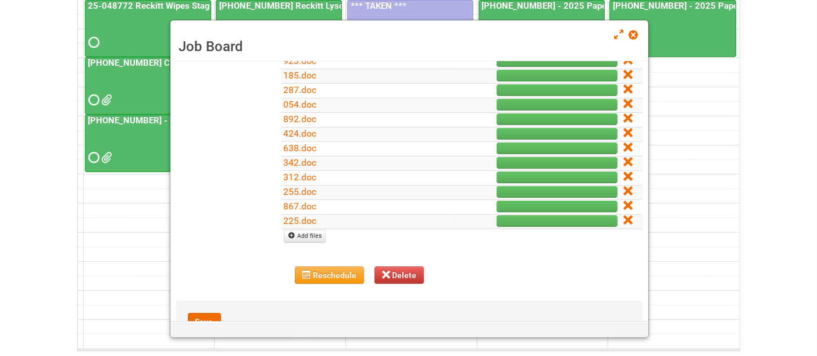
scroll to position [129, 0]
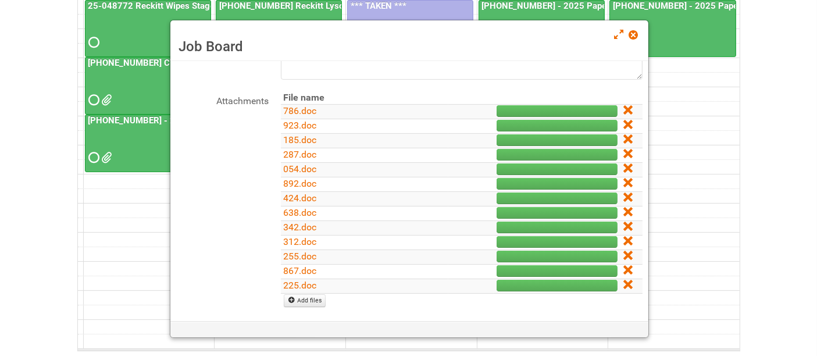
click at [483, 32] on div "Job Board" at bounding box center [409, 40] width 478 height 41
click at [631, 35] on span at bounding box center [633, 35] width 8 height 8
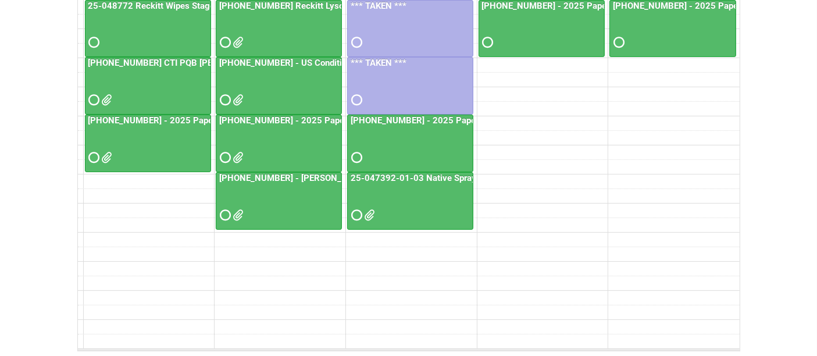
click at [399, 134] on div at bounding box center [410, 148] width 124 height 38
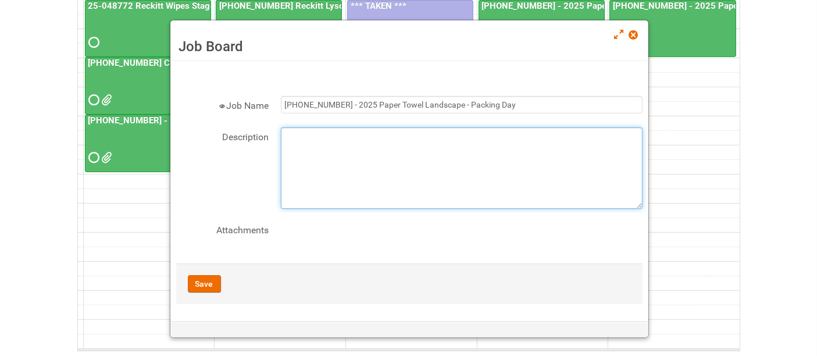
click at [398, 147] on textarea "Description" at bounding box center [462, 167] width 362 height 81
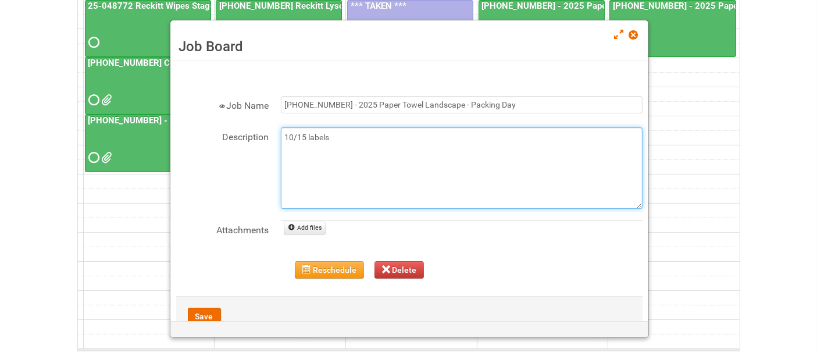
type textarea "10/15 labels"
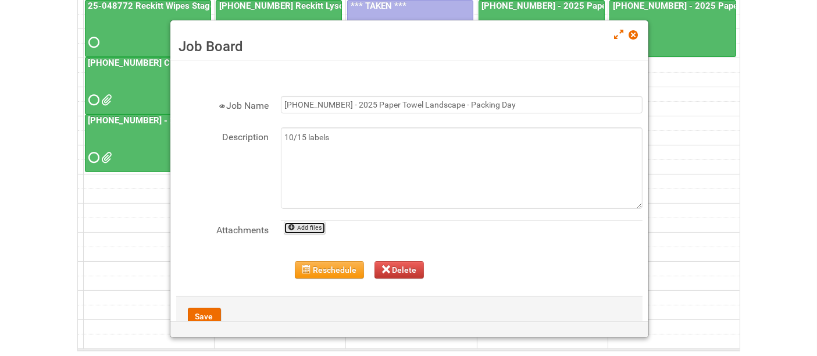
click at [317, 224] on link "Add files" at bounding box center [305, 228] width 42 height 13
type input "C:\fakepath\331.doc"
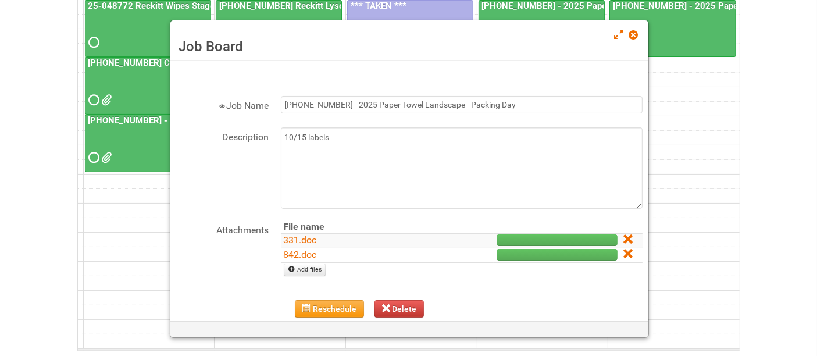
click at [470, 34] on div "Job Board" at bounding box center [409, 40] width 478 height 41
click at [319, 265] on link "Add files" at bounding box center [305, 270] width 42 height 13
type input "C:\fakepath\081.doc"
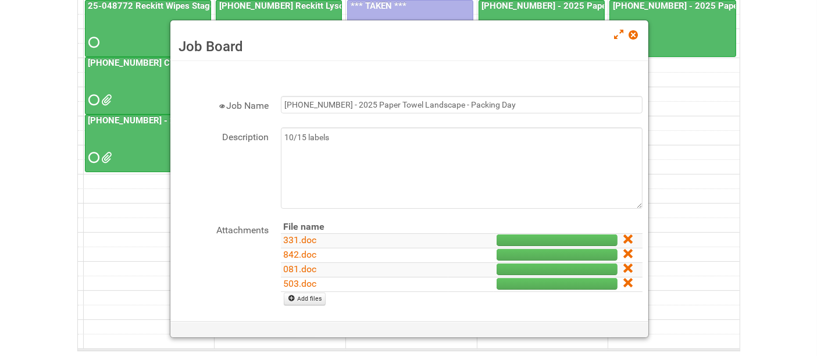
click at [445, 35] on div "Job Board" at bounding box center [409, 40] width 478 height 41
click at [304, 300] on link "Add files" at bounding box center [305, 299] width 42 height 13
type input "C:\fakepath\642.doc"
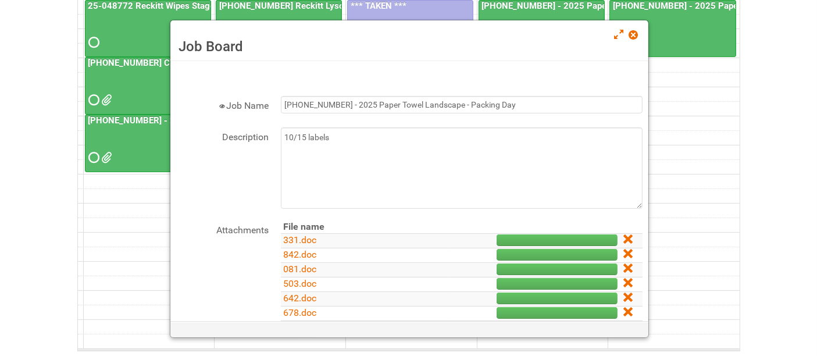
click at [465, 29] on div "Job Board" at bounding box center [409, 40] width 478 height 41
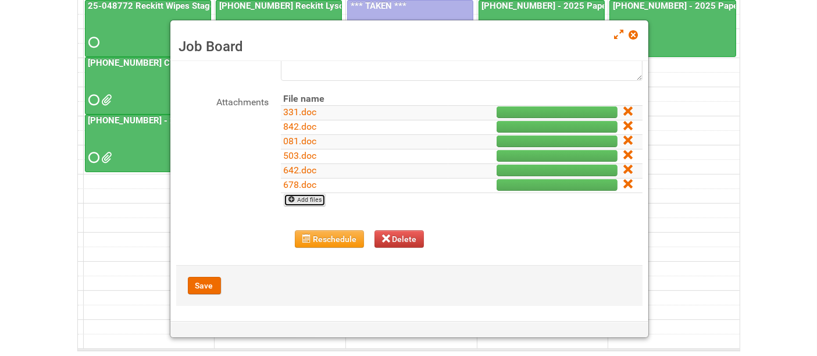
click at [299, 194] on link "Add files" at bounding box center [305, 200] width 42 height 13
type input "C:\fakepath\461.doc"
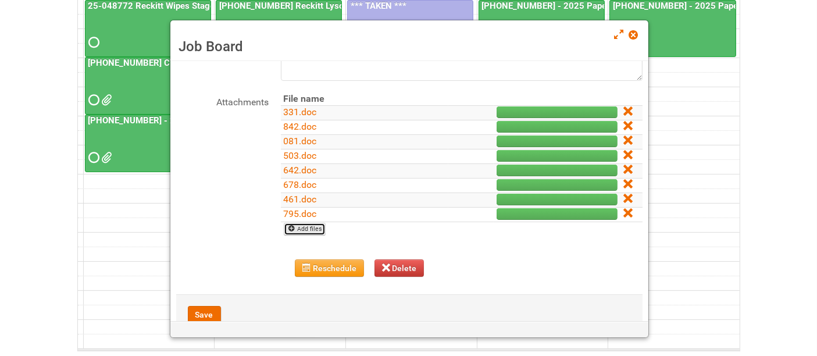
click at [317, 227] on link "Add files" at bounding box center [305, 229] width 42 height 13
type input "C:\fakepath\031.doc"
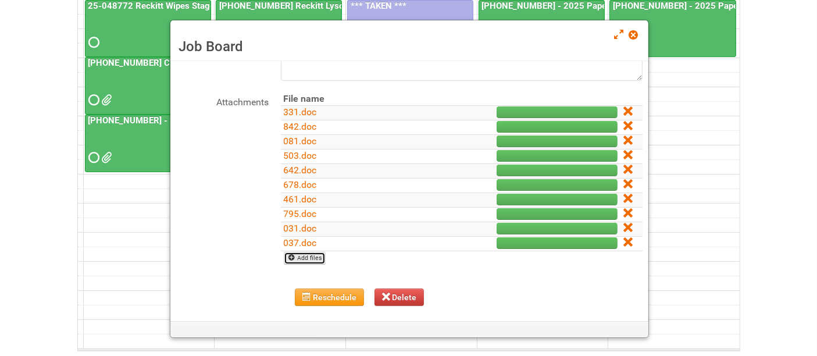
scroll to position [186, 0]
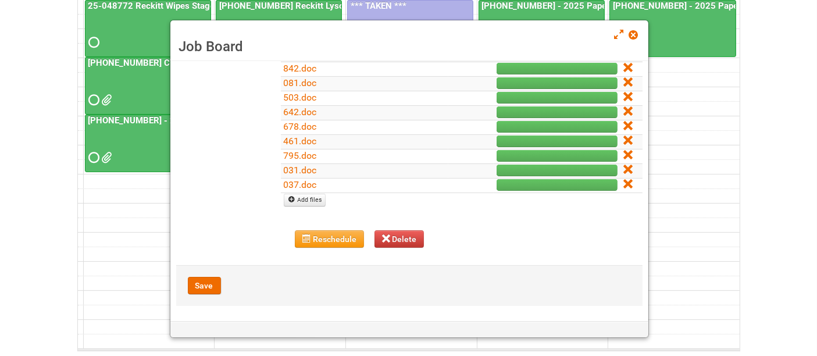
click at [465, 32] on div "Job Board" at bounding box center [409, 40] width 478 height 41
click at [212, 280] on button "Save" at bounding box center [204, 285] width 33 height 17
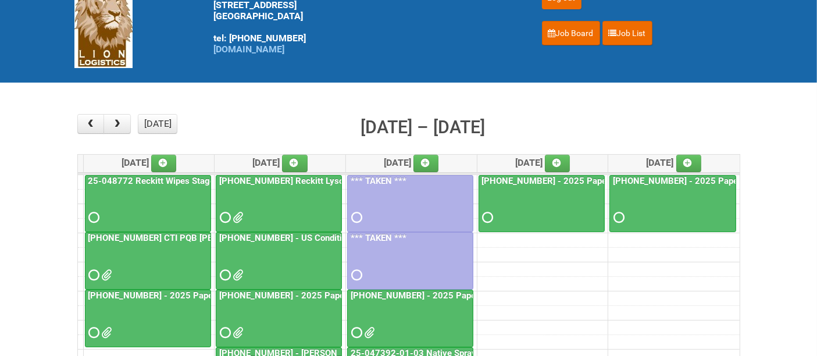
scroll to position [0, 0]
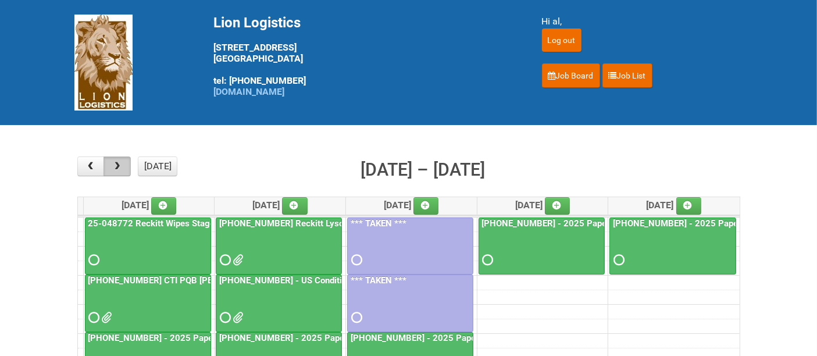
click at [120, 161] on button "button" at bounding box center [117, 167] width 27 height 20
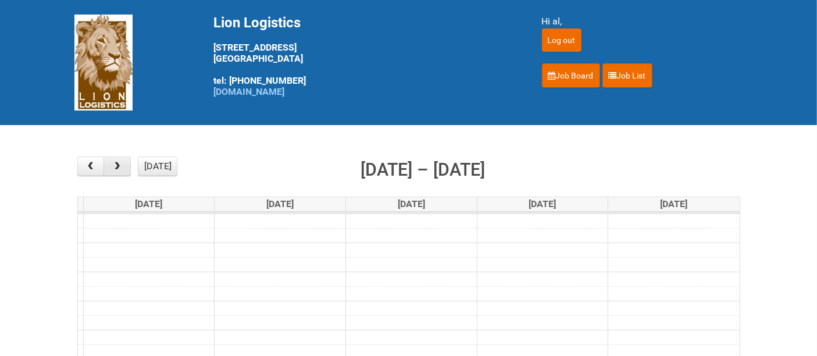
click at [120, 162] on span "button" at bounding box center [117, 166] width 11 height 9
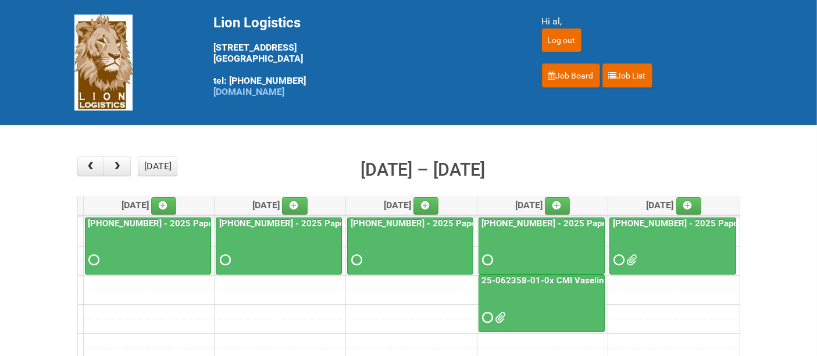
click at [677, 246] on div at bounding box center [673, 250] width 125 height 38
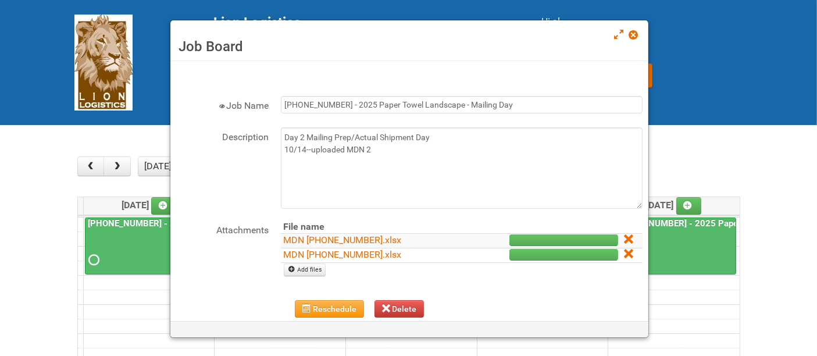
click at [628, 37] on div "Job Board" at bounding box center [409, 40] width 478 height 41
drag, startPoint x: 633, startPoint y: 34, endPoint x: 625, endPoint y: 35, distance: 8.2
click at [633, 34] on span at bounding box center [633, 35] width 8 height 8
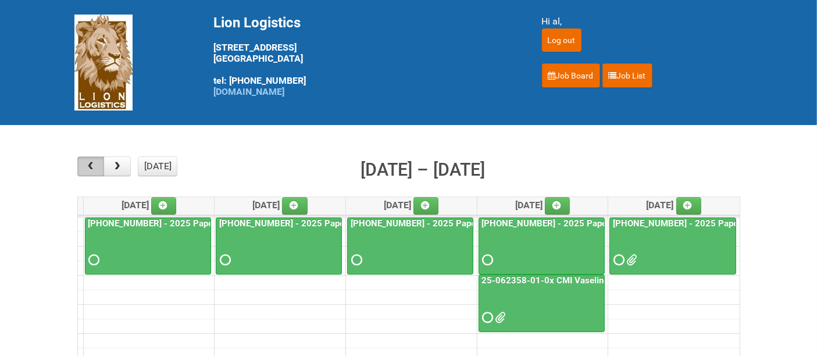
click at [96, 165] on button "button" at bounding box center [90, 167] width 27 height 20
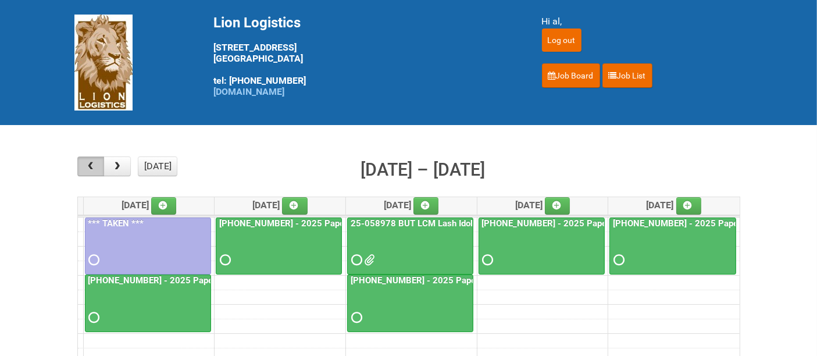
click at [95, 165] on span "button" at bounding box center [90, 166] width 11 height 9
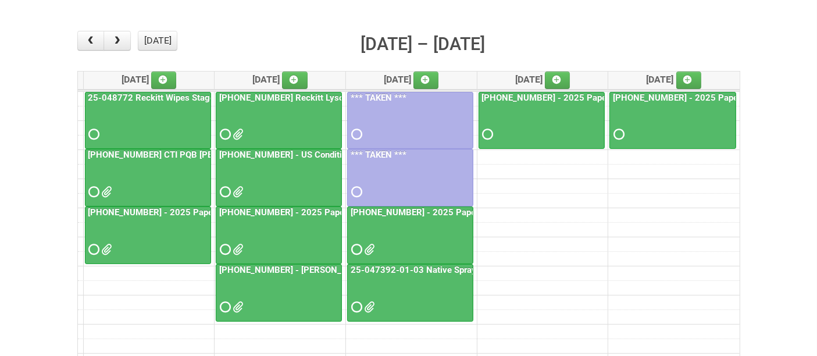
scroll to position [129, 0]
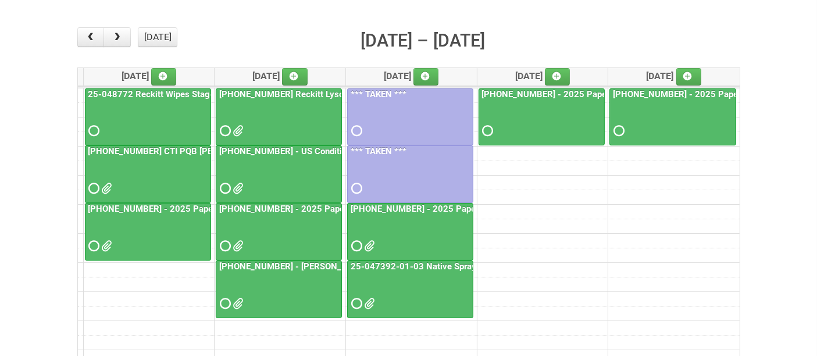
click at [420, 222] on div at bounding box center [410, 236] width 124 height 38
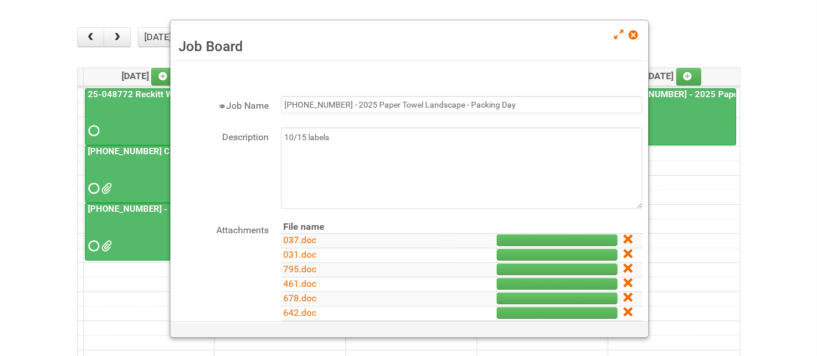
scroll to position [186, 0]
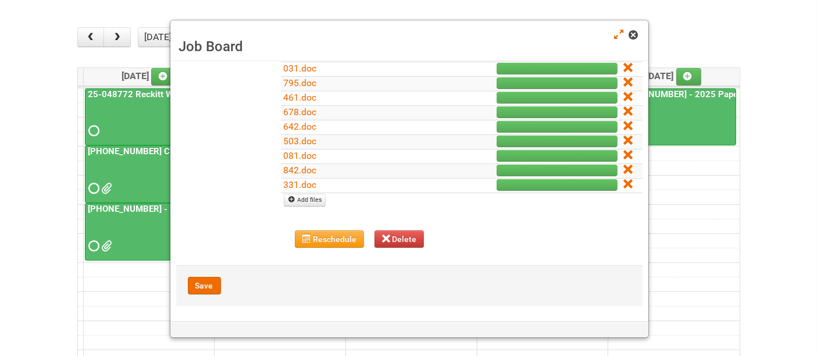
click at [634, 27] on div "Job Board" at bounding box center [409, 40] width 478 height 41
click at [634, 31] on span at bounding box center [633, 35] width 8 height 8
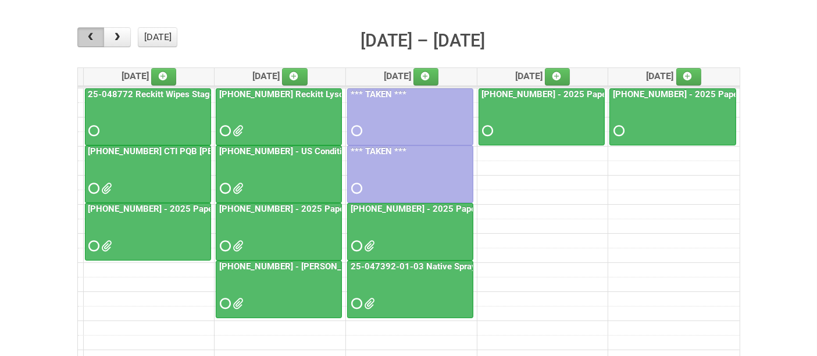
click at [86, 38] on span "button" at bounding box center [90, 37] width 11 height 9
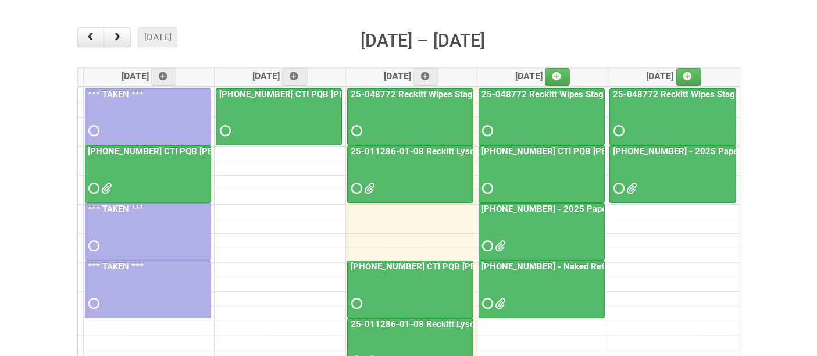
click at [545, 232] on div at bounding box center [542, 236] width 124 height 38
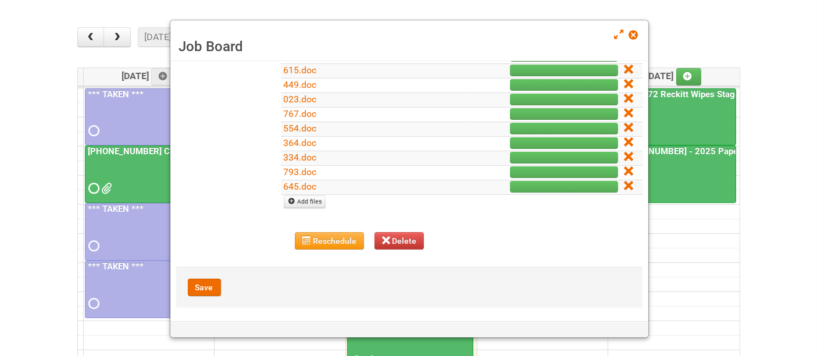
scroll to position [0, 0]
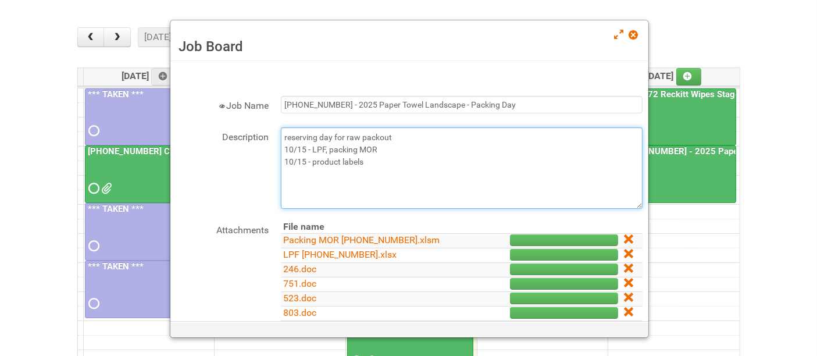
click at [412, 165] on textarea "reserving day for raw packout 10/15 - LPF, packing MOR 10/15 - product labels" at bounding box center [462, 167] width 362 height 81
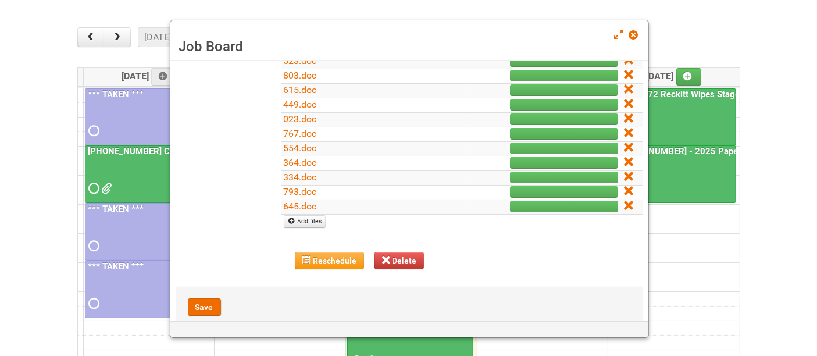
scroll to position [257, 0]
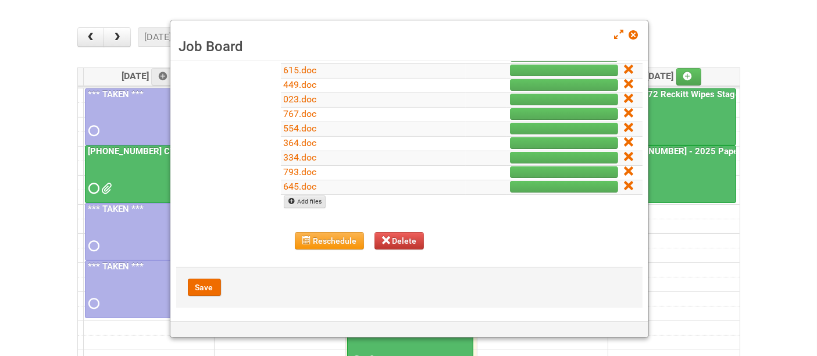
type textarea "reserving day for raw packout 10/15 - LPF, packing MOR 10/15 - product labels 1…"
click at [315, 198] on link "Add files" at bounding box center [305, 201] width 42 height 13
type input "C:\fakepath\[PHONE_NUMBER].pdf"
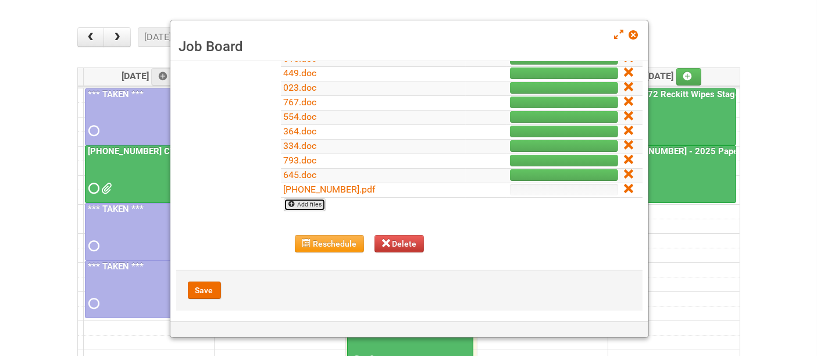
scroll to position [272, 0]
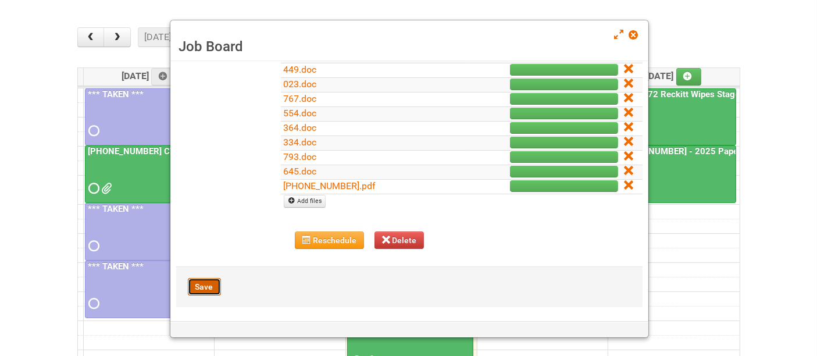
click at [202, 286] on button "Save" at bounding box center [204, 286] width 33 height 17
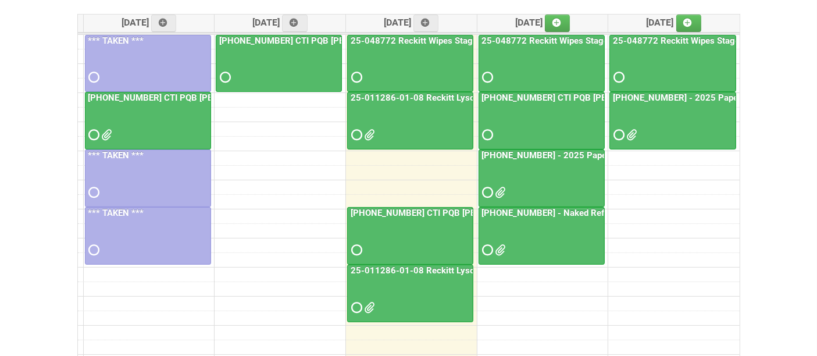
scroll to position [129, 0]
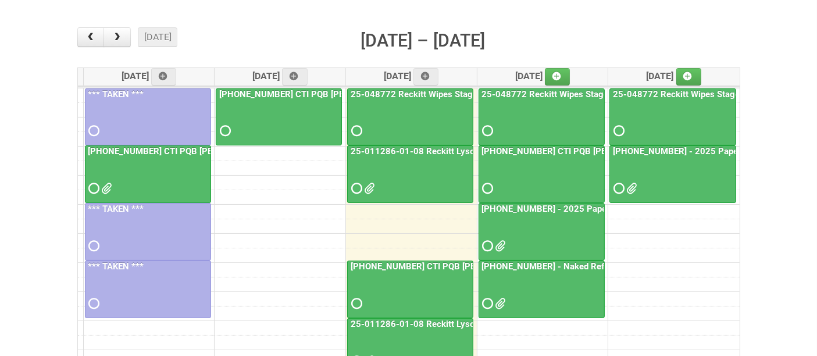
click at [570, 236] on div at bounding box center [542, 236] width 124 height 38
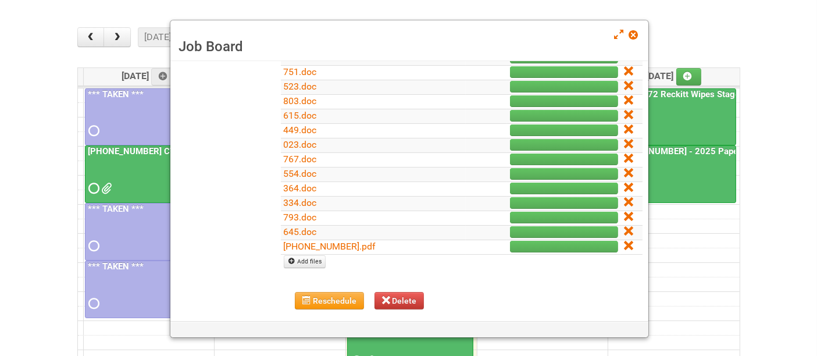
scroll to position [272, 0]
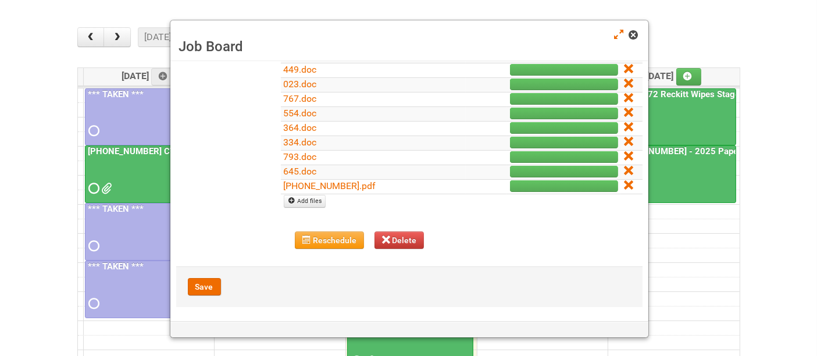
click at [638, 33] on span at bounding box center [633, 35] width 8 height 8
